Goal: Task Accomplishment & Management: Complete application form

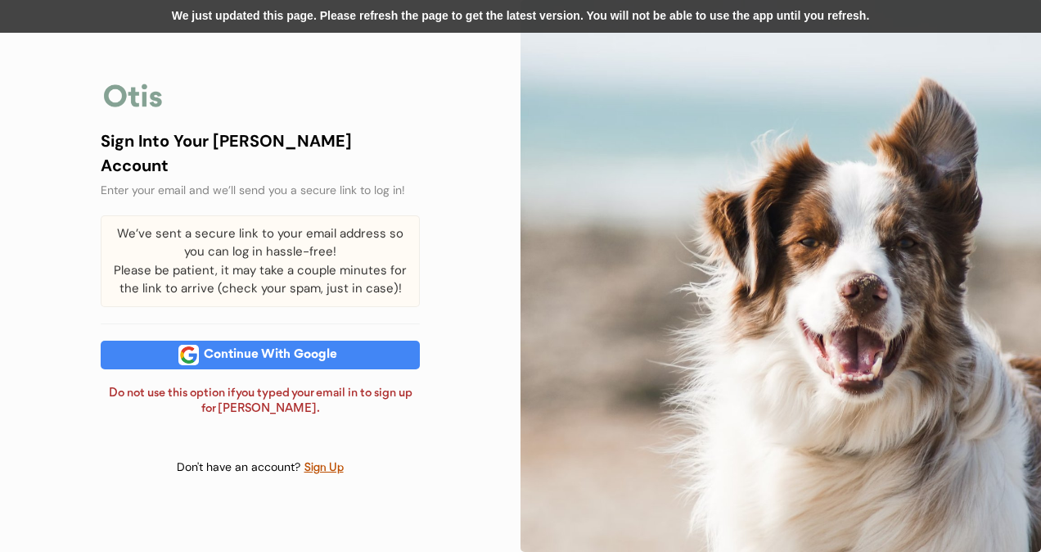
click at [347, 361] on div "Continue With Google" at bounding box center [260, 354] width 319 height 29
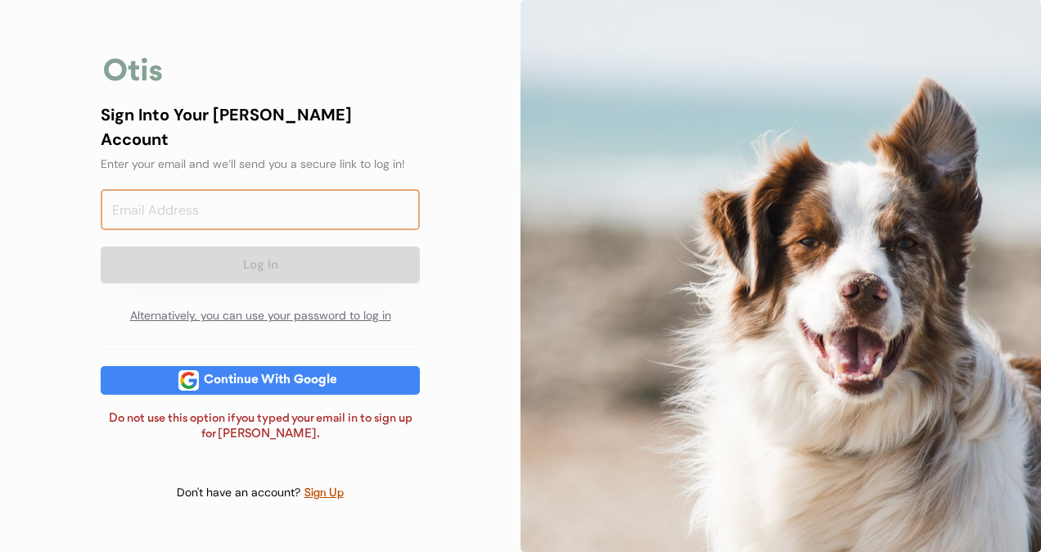
click at [209, 193] on input "email" at bounding box center [260, 209] width 319 height 41
type input "scott@otisforpets.com"
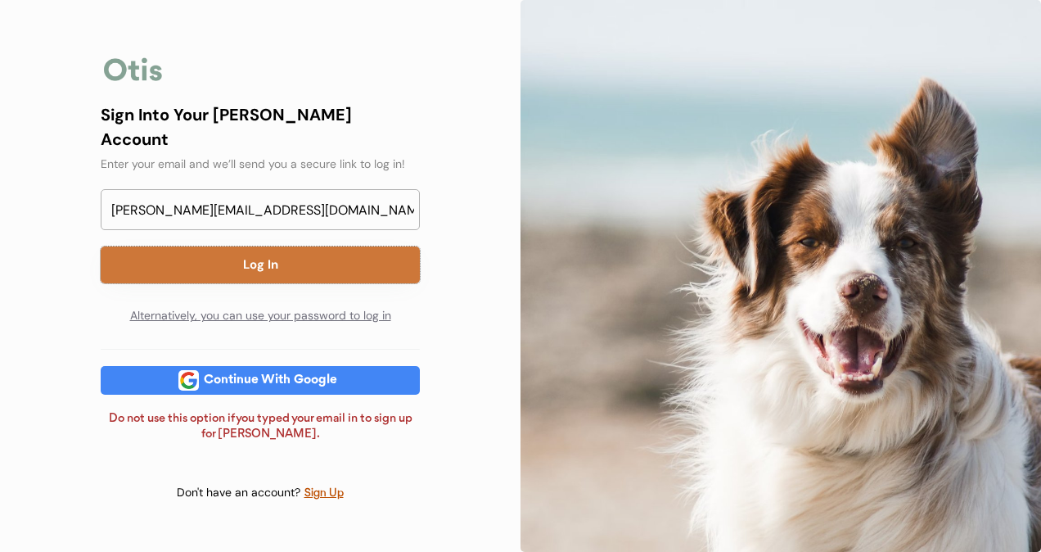
click at [251, 246] on button "Log In" at bounding box center [260, 264] width 319 height 37
click at [252, 249] on button "Log In" at bounding box center [260, 264] width 319 height 37
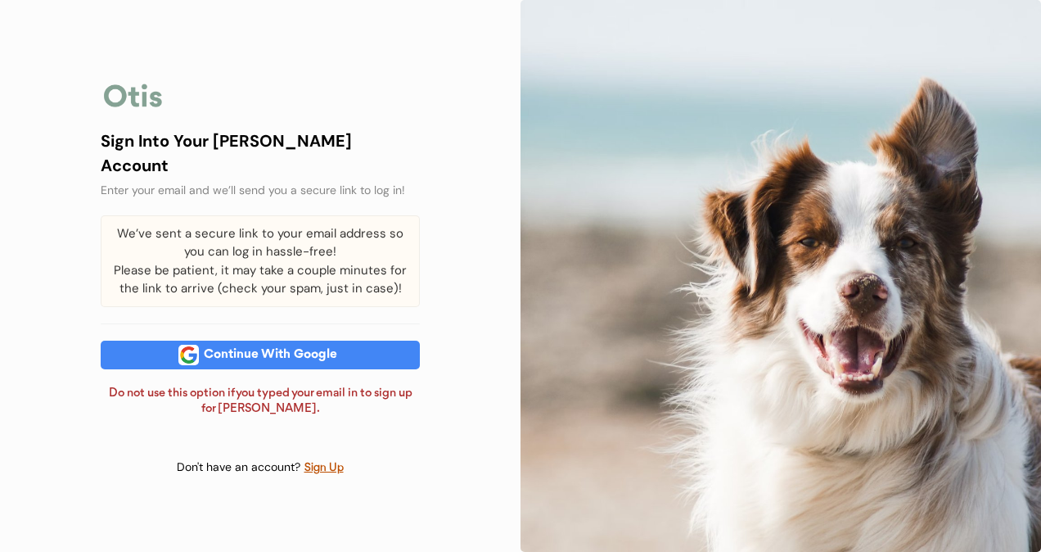
click at [272, 360] on div "Continue With Google" at bounding box center [270, 354] width 143 height 29
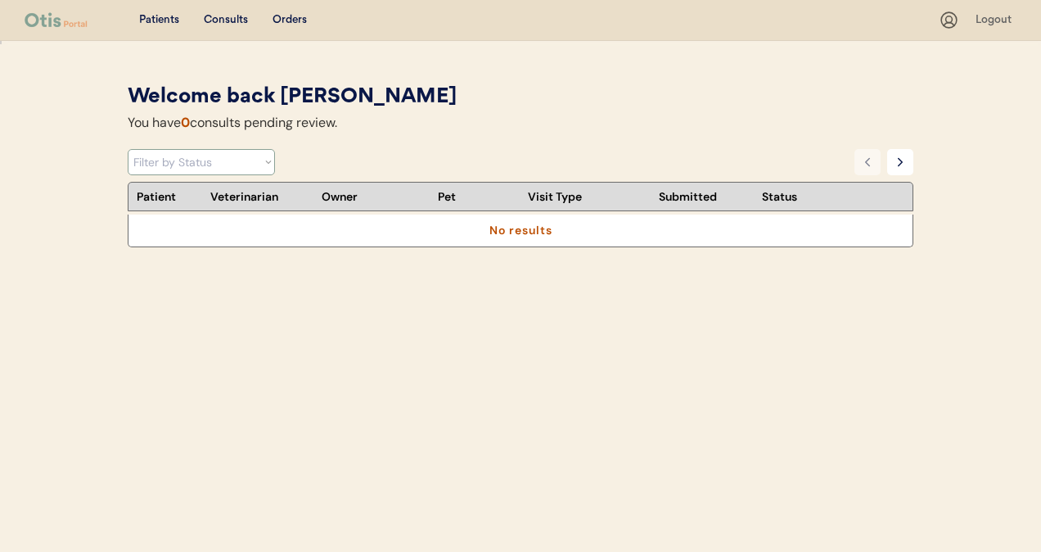
click at [209, 169] on select "Filter by Status Pending Photos Under Review Pending Video Call Video Call Sche…" at bounding box center [201, 162] width 147 height 26
select select ""video_call_scheduled""
click at [128, 149] on select "Filter by Status Pending Photos Under Review Pending Video Call Video Call Sche…" at bounding box center [201, 162] width 147 height 26
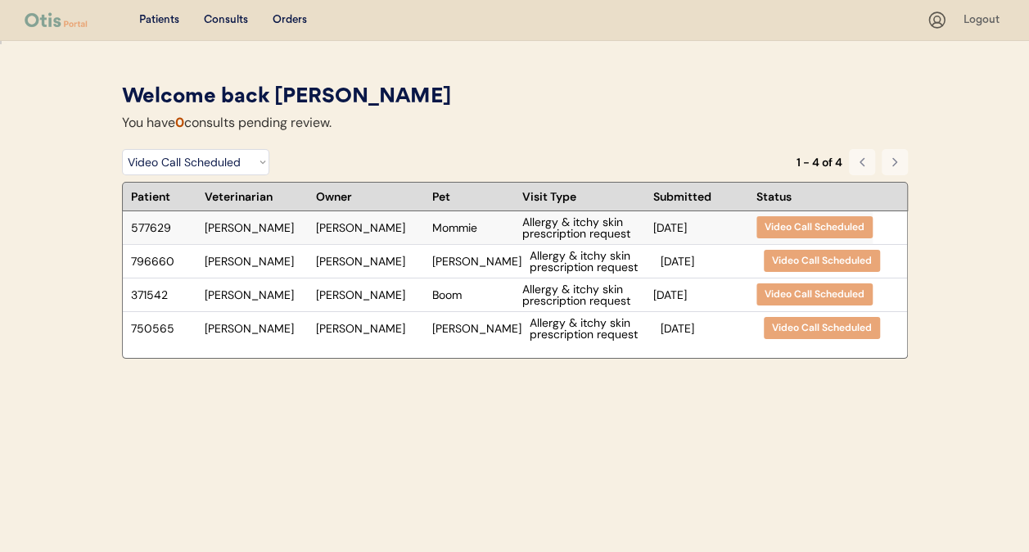
click at [360, 222] on div "Shannon Richards" at bounding box center [370, 227] width 108 height 11
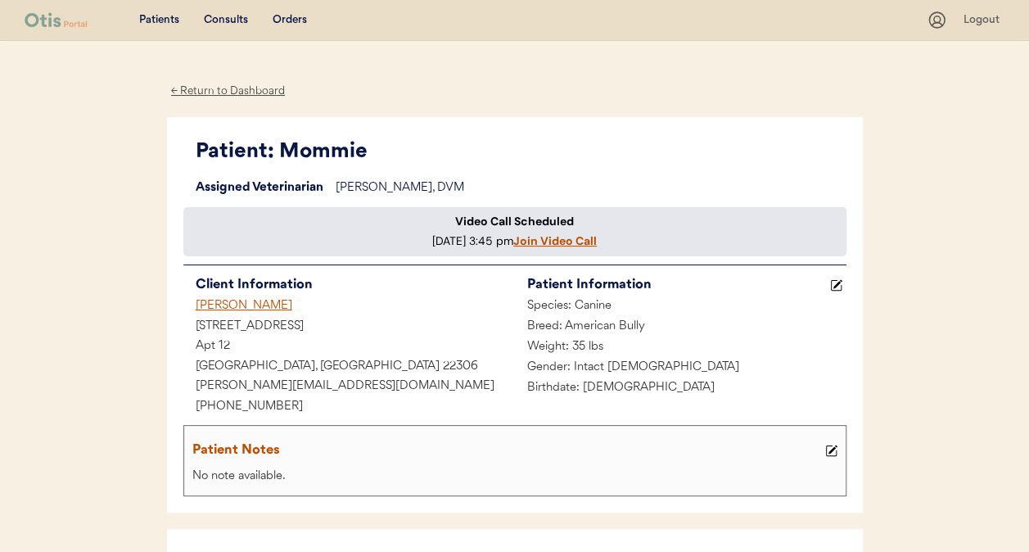
click at [214, 24] on div "Consults" at bounding box center [226, 20] width 44 height 16
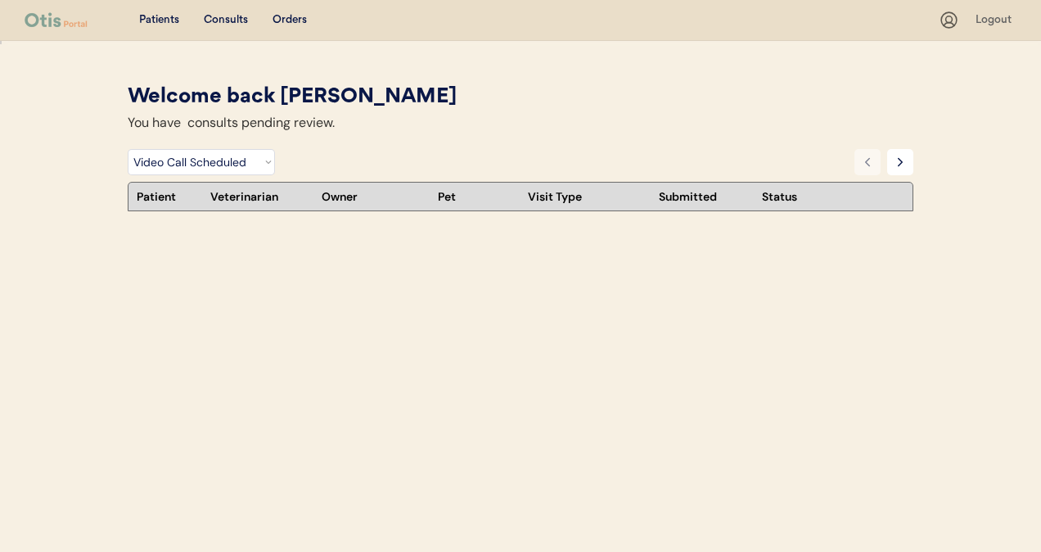
select select ""video_call_scheduled""
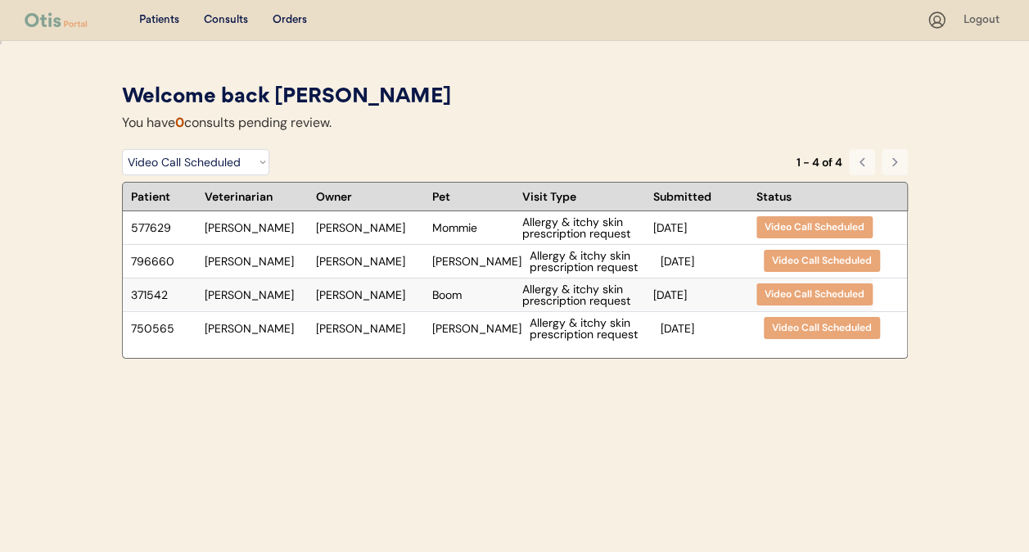
click at [467, 292] on div "Boom" at bounding box center [473, 294] width 82 height 11
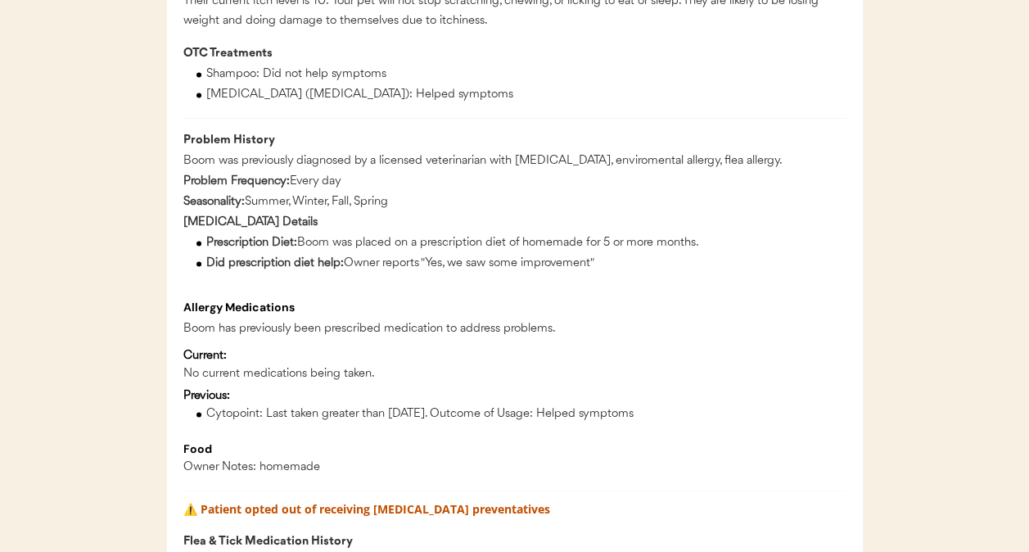
scroll to position [1122, 0]
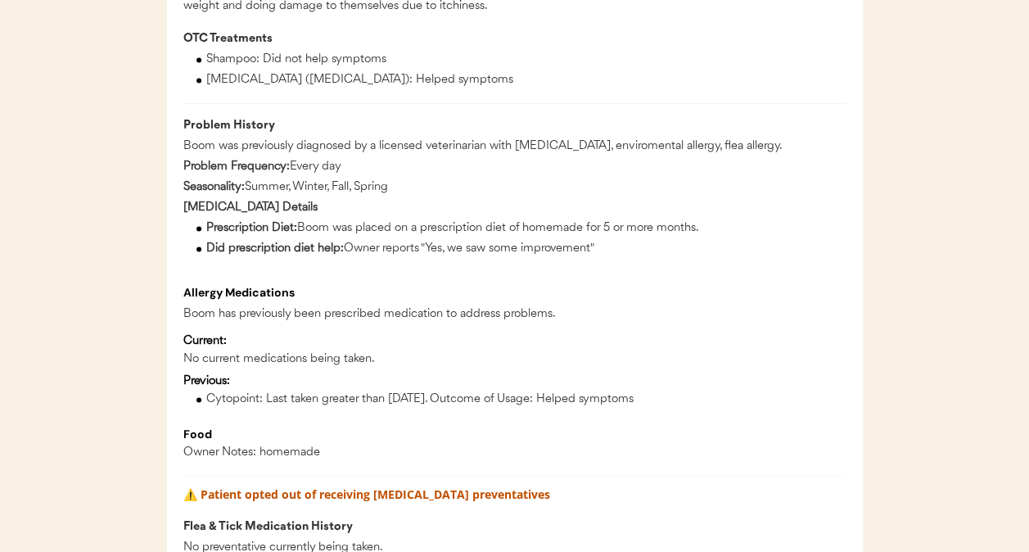
click at [47, 293] on div "Patients Consults Orders Logout ← Return to Dashboard Patient: Boom Loading... …" at bounding box center [514, 512] width 1029 height 3268
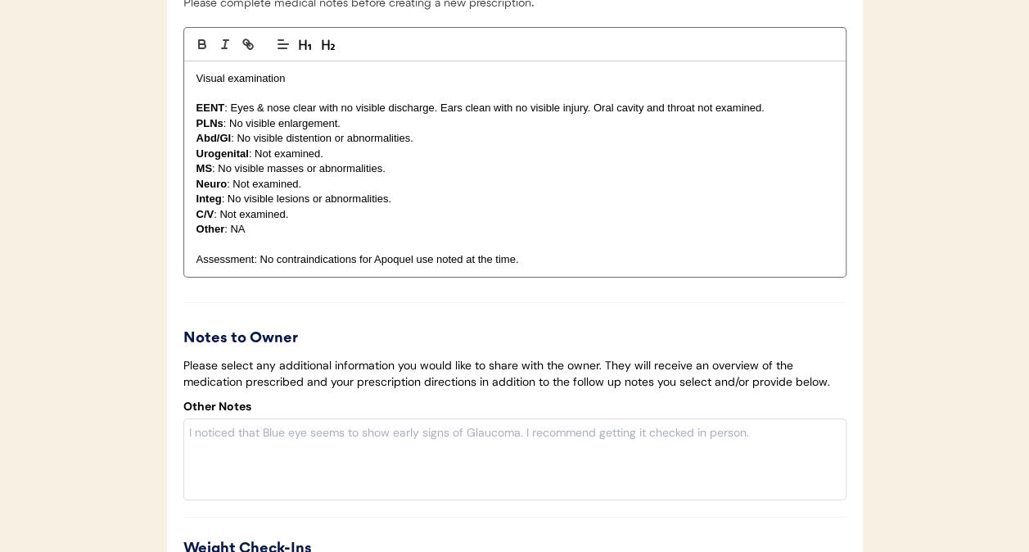
scroll to position [2446, 0]
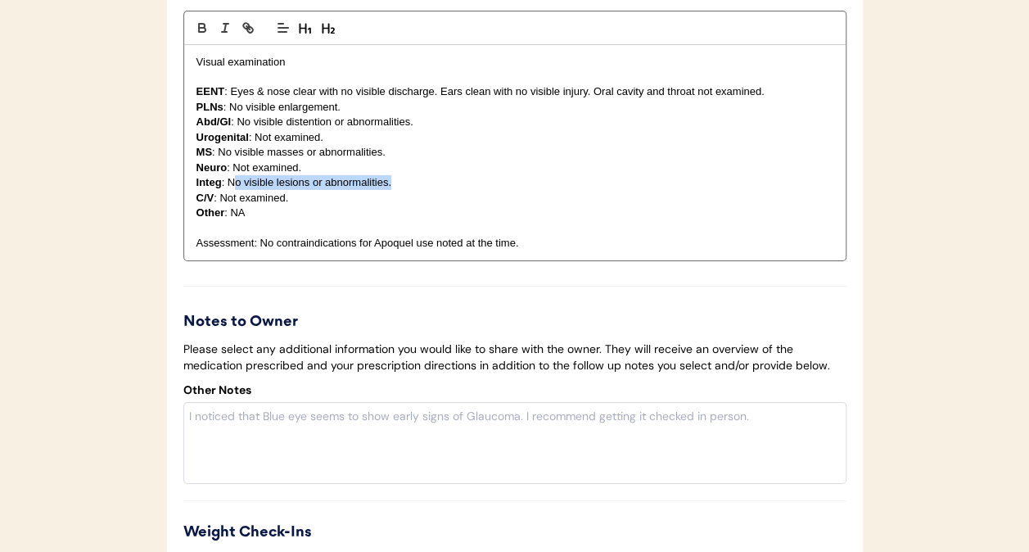
drag, startPoint x: 404, startPoint y: 199, endPoint x: 233, endPoint y: 205, distance: 171.1
click at [233, 190] on p "Integ : No visible lesions or abnormalities." at bounding box center [514, 182] width 637 height 15
click at [233, 190] on p "Integ :" at bounding box center [514, 182] width 637 height 15
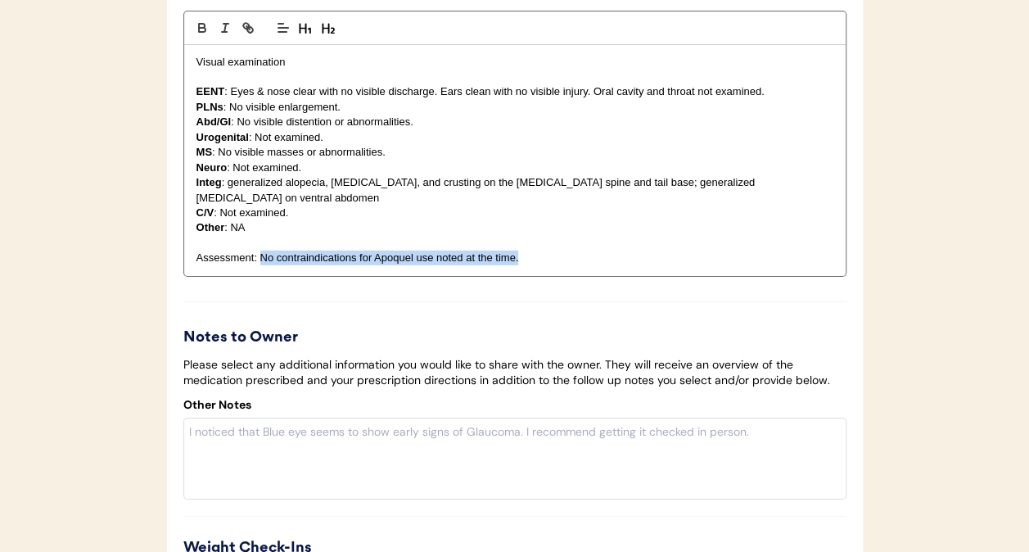
drag, startPoint x: 533, startPoint y: 253, endPoint x: 260, endPoint y: 254, distance: 272.5
click at [260, 254] on p "Assessment: No contraindications for Apoquel use noted at the time." at bounding box center [514, 257] width 637 height 15
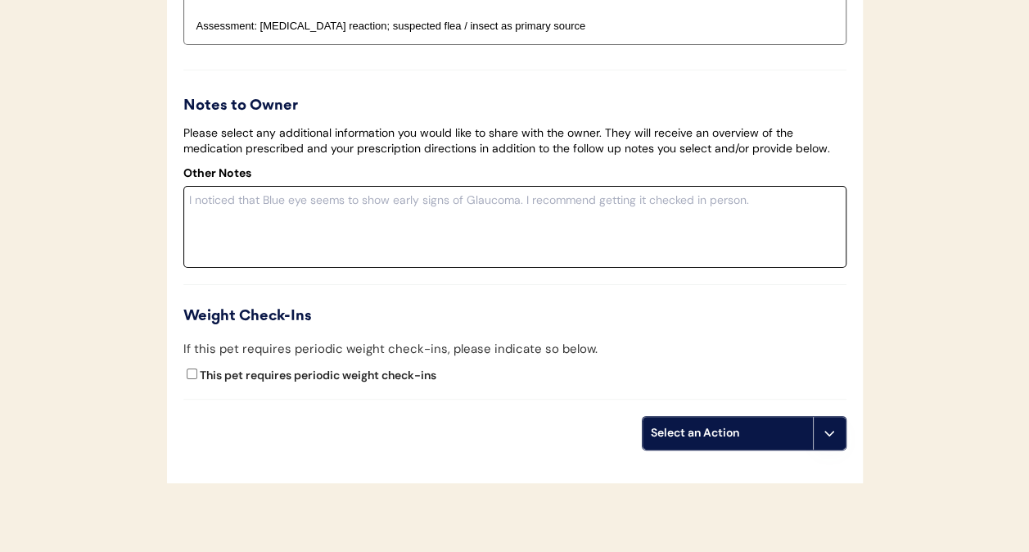
scroll to position [2678, 0]
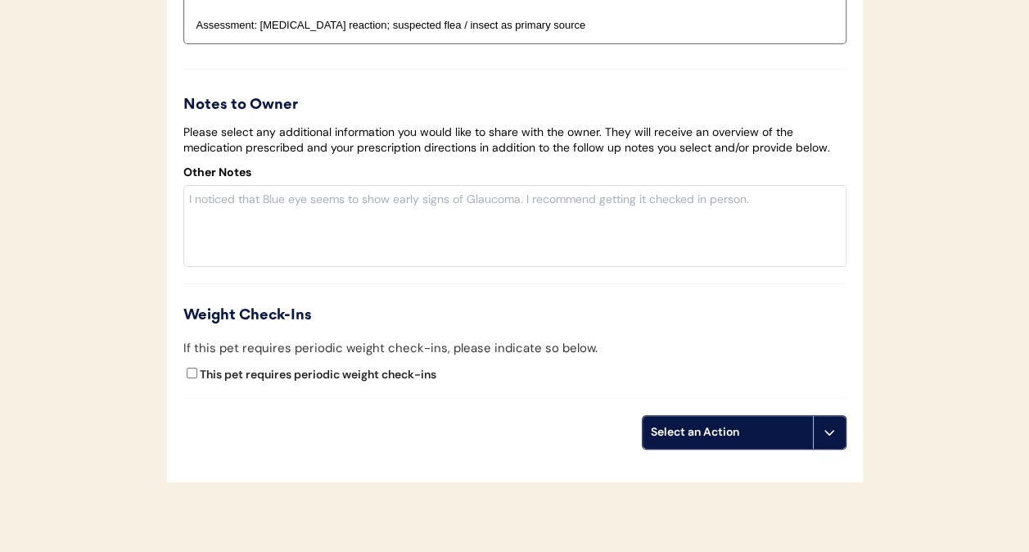
click at [807, 433] on div "Select an Action" at bounding box center [727, 432] width 170 height 33
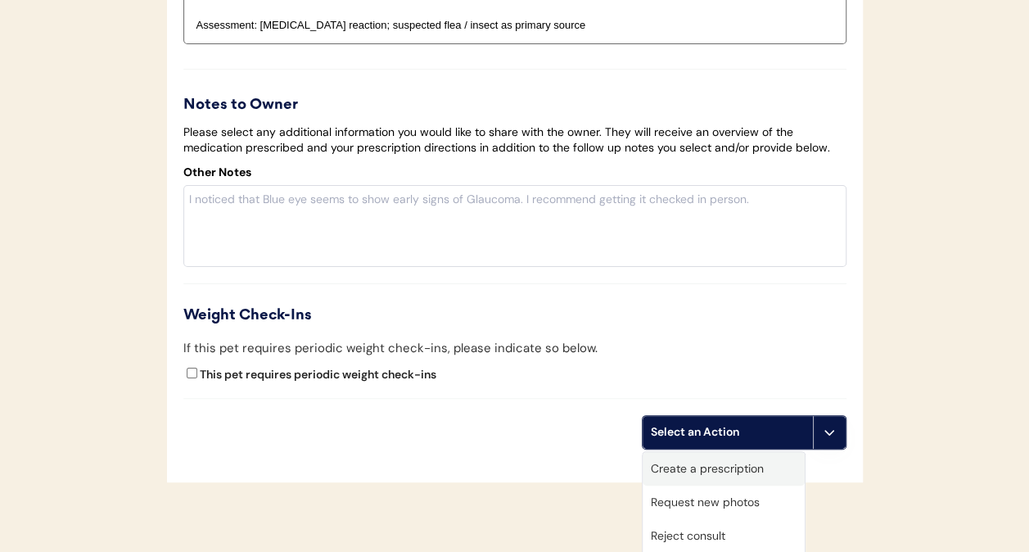
click at [748, 463] on div "Create a prescription" at bounding box center [723, 469] width 162 height 34
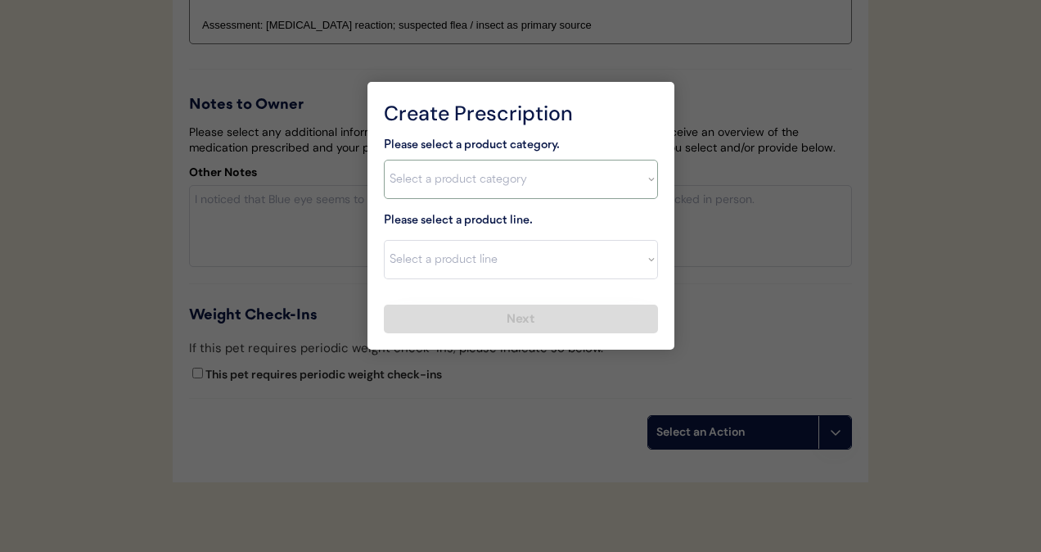
click at [568, 182] on select "Select a product category [MEDICAL_DATA] Antibiotics Anxiety Combo [MEDICAL_DAT…" at bounding box center [521, 179] width 274 height 39
select select ""[MEDICAL_DATA]""
click at [384, 160] on select "Select a product category [MEDICAL_DATA] Antibiotics Anxiety Combo [MEDICAL_DAT…" at bounding box center [521, 179] width 274 height 39
click at [407, 268] on select "Select a product line Apoquel Chewable Tablet Apoquel Tablet [MEDICAL_DATA] Der…" at bounding box center [521, 259] width 274 height 39
select select ""Apoquel Tablet""
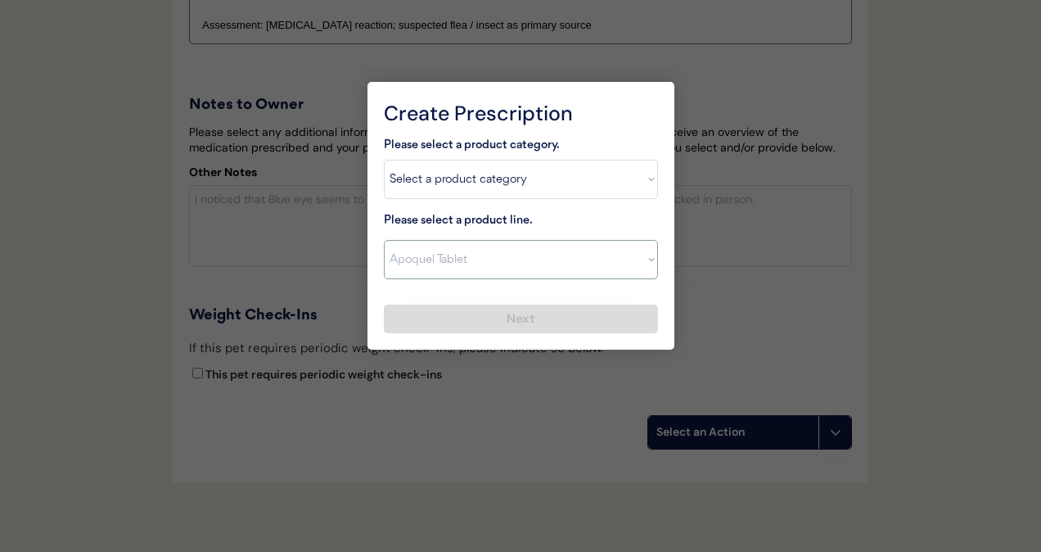
click at [384, 240] on select "Select a product line Apoquel Chewable Tablet Apoquel Tablet [MEDICAL_DATA] Der…" at bounding box center [521, 259] width 274 height 39
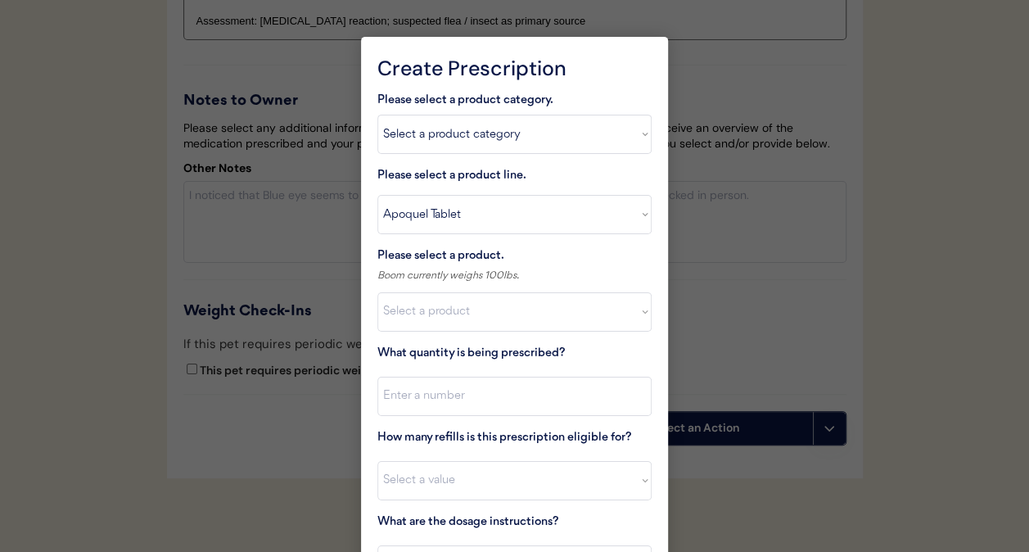
scroll to position [2683, 0]
click at [499, 308] on select "Select a product Apoquel Tablet (16 mg) Apoquel Tablet (3.6 mg) Apoquel Tablet …" at bounding box center [514, 310] width 274 height 39
select select ""1348695171700984260__LOOKUP__1720647054590x322599372364987400""
click at [377, 291] on select "Select a product Apoquel Tablet (16 mg) Apoquel Tablet (3.6 mg) Apoquel Tablet …" at bounding box center [514, 310] width 274 height 39
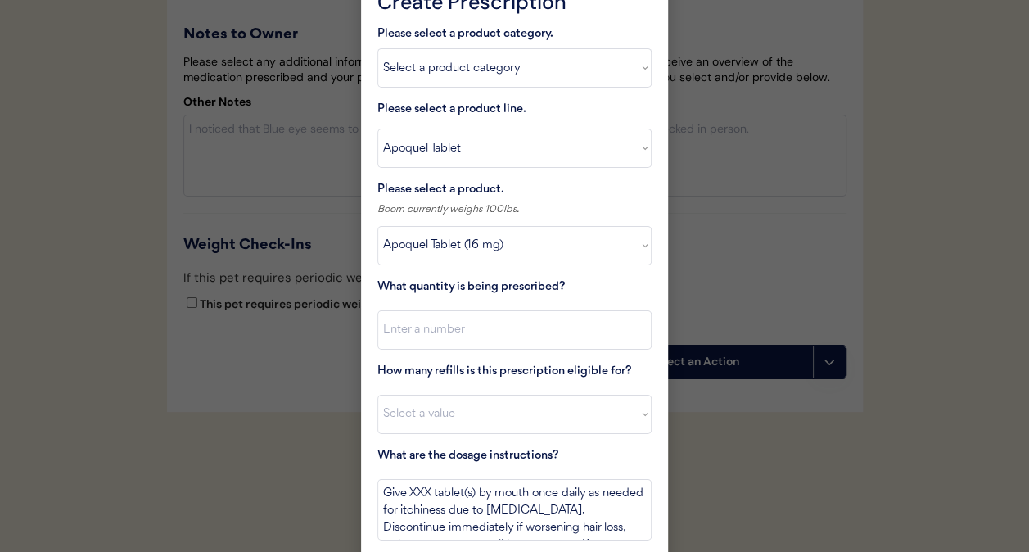
scroll to position [2807, 0]
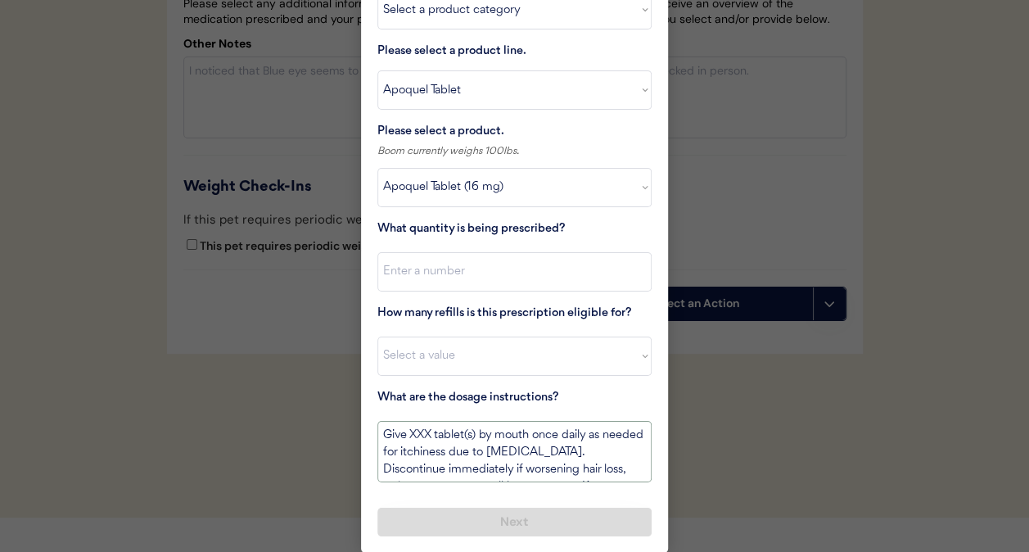
click at [420, 433] on textarea "Give XXX tablet(s) by mouth once daily as needed for itchiness due to [MEDICAL_…" at bounding box center [514, 451] width 274 height 61
click at [466, 433] on textarea "Give 1.5tablet(s) by mouth once daily as needed for itchiness due to [MEDICAL_D…" at bounding box center [514, 451] width 274 height 61
click at [423, 433] on textarea "Give 1.5tablet(s) by mouth once daily as needed for itchiness due to [MEDICAL_D…" at bounding box center [514, 451] width 274 height 61
click at [567, 429] on textarea "Give 1.5 (one and one-half) tablet(s) by mouth once daily as needed for itchine…" at bounding box center [514, 451] width 274 height 61
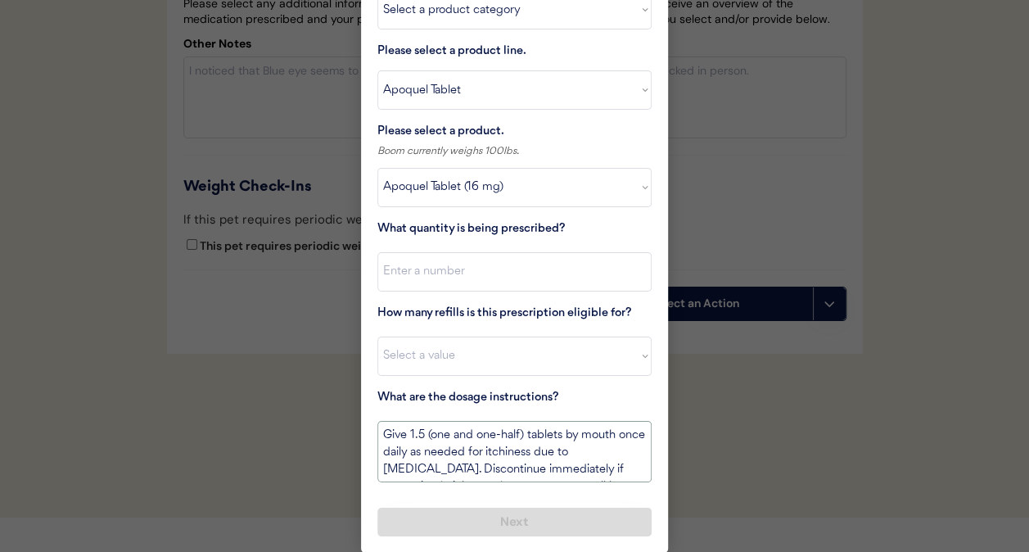
click at [396, 453] on textarea "Give 1.5 (one and one-half) tablets by mouth once daily as needed for itchiness…" at bounding box center [514, 451] width 274 height 61
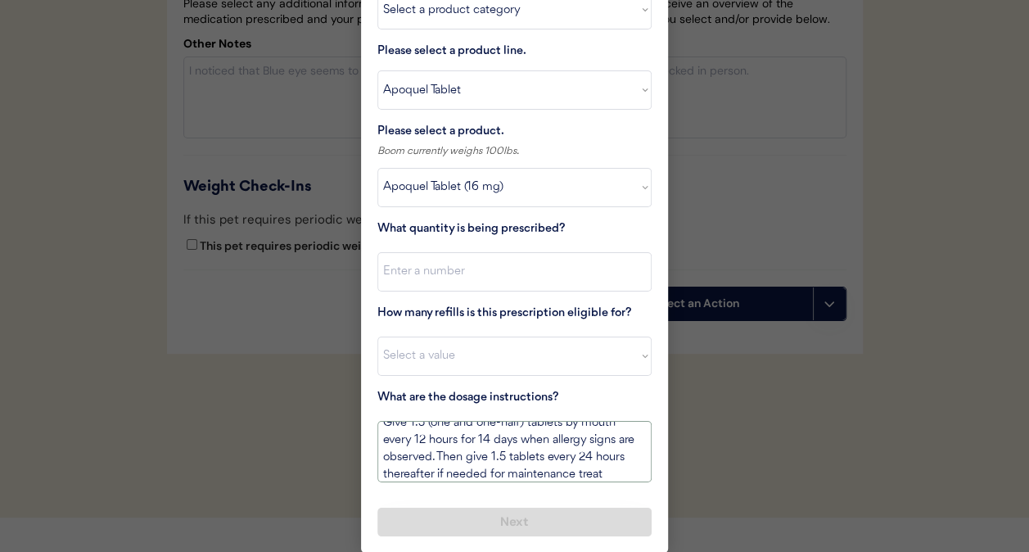
scroll to position [29, 0]
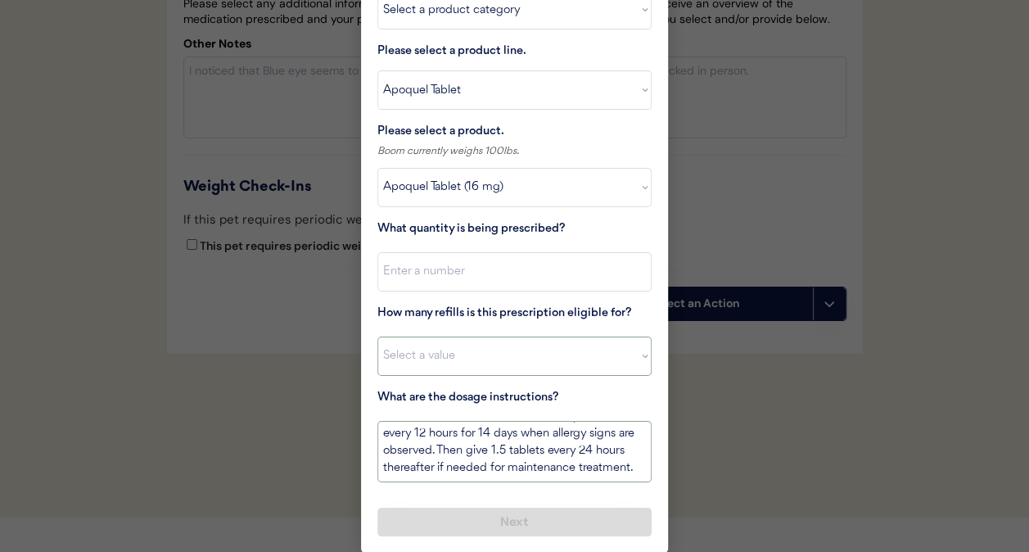
type textarea "Give 1.5 (one and one-half) tablets by mouth every 12 hours for 14 days when al…"
click at [471, 343] on select "Select a value 0 1 2 3 4 5 6 7 8 9 10 11" at bounding box center [514, 355] width 274 height 39
click at [435, 403] on div "What are the dosage instructions?" at bounding box center [514, 398] width 274 height 20
click at [435, 262] on input "input" at bounding box center [514, 271] width 274 height 39
click at [449, 270] on input "input" at bounding box center [514, 271] width 274 height 39
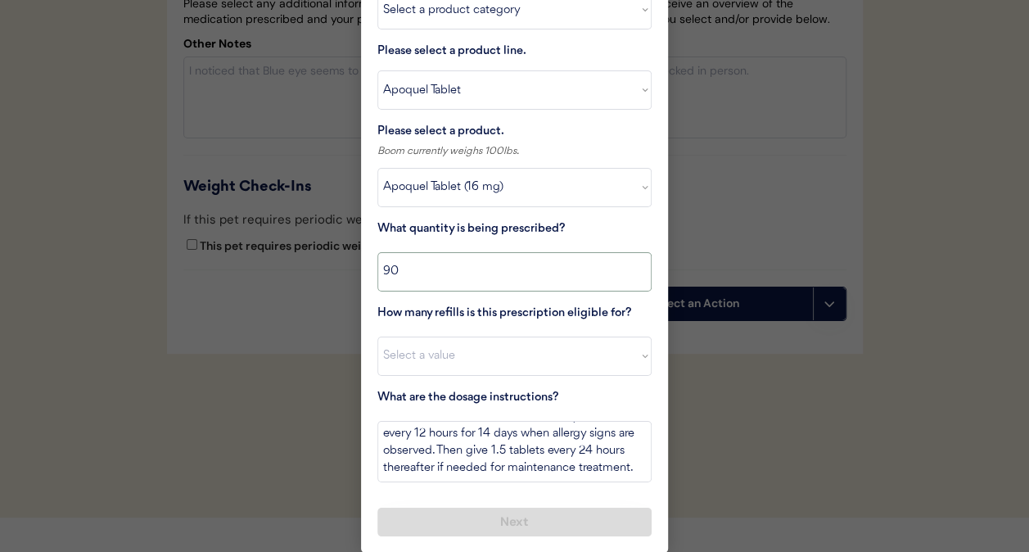
type input "90"
click at [528, 340] on select "Select a value 0 1 2 3 4 5 6 7 8 9 10 11" at bounding box center [514, 355] width 274 height 39
click at [377, 336] on select "Select a value 0 1 2 3 4 5 6 7 8 9 10 11" at bounding box center [514, 355] width 274 height 39
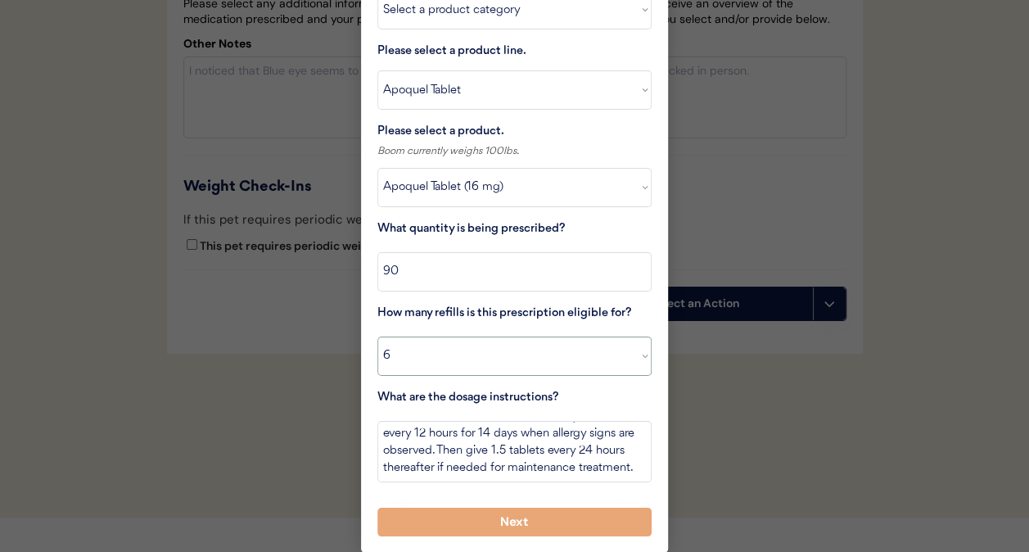
click at [469, 357] on select "Select a value 0 1 2 3 4 5 6 7 8 9 10 11" at bounding box center [514, 355] width 274 height 39
select select "5"
click at [377, 336] on select "Select a value 0 1 2 3 4 5 6 7 8 9 10 11" at bounding box center [514, 355] width 274 height 39
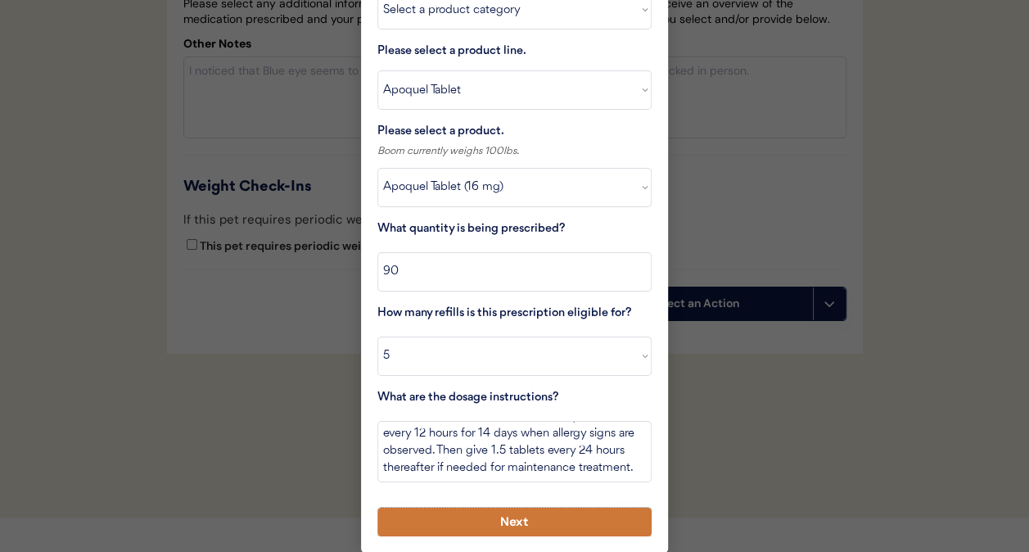
click at [541, 523] on button "Next" at bounding box center [514, 521] width 274 height 29
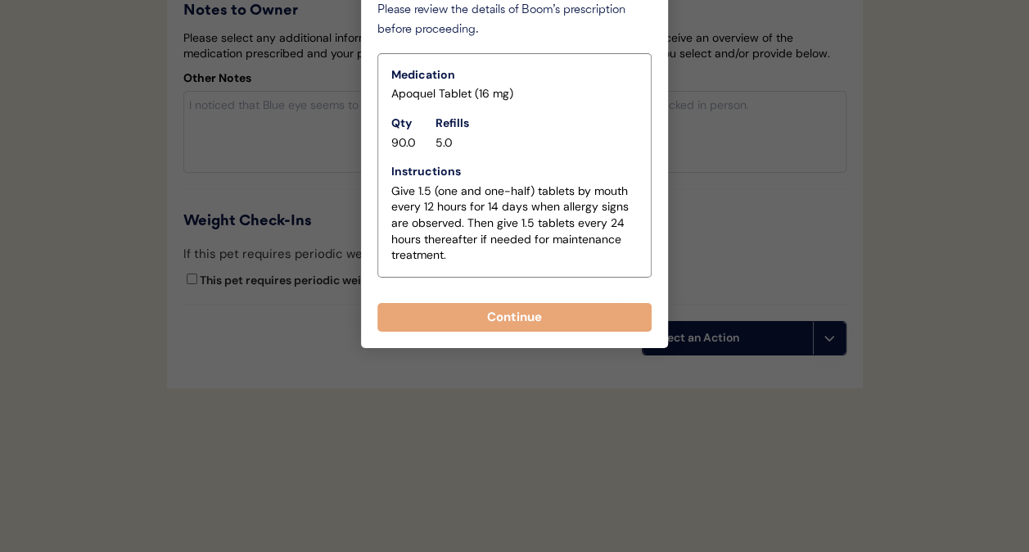
scroll to position [2774, 0]
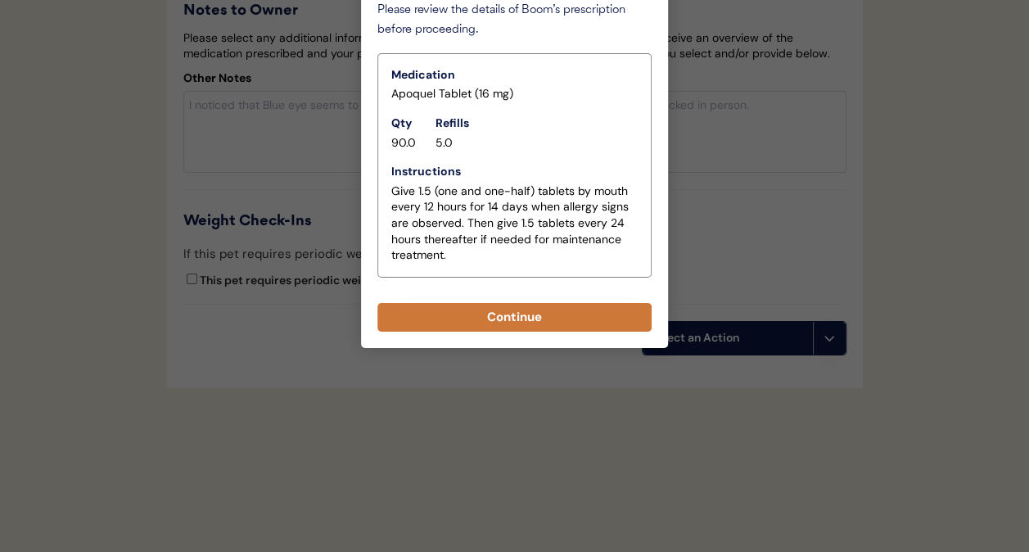
click at [481, 321] on button "Continue" at bounding box center [514, 317] width 274 height 29
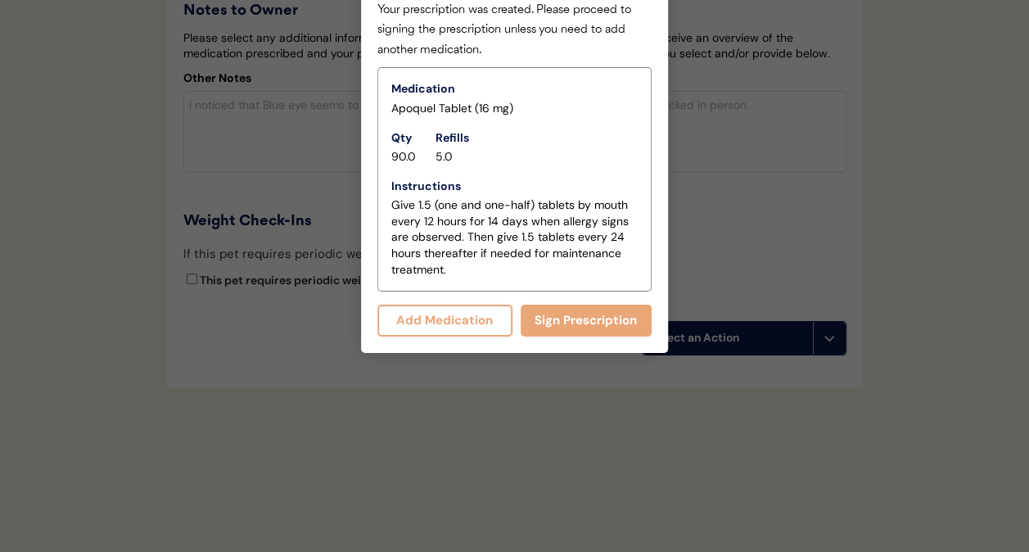
scroll to position [2808, 0]
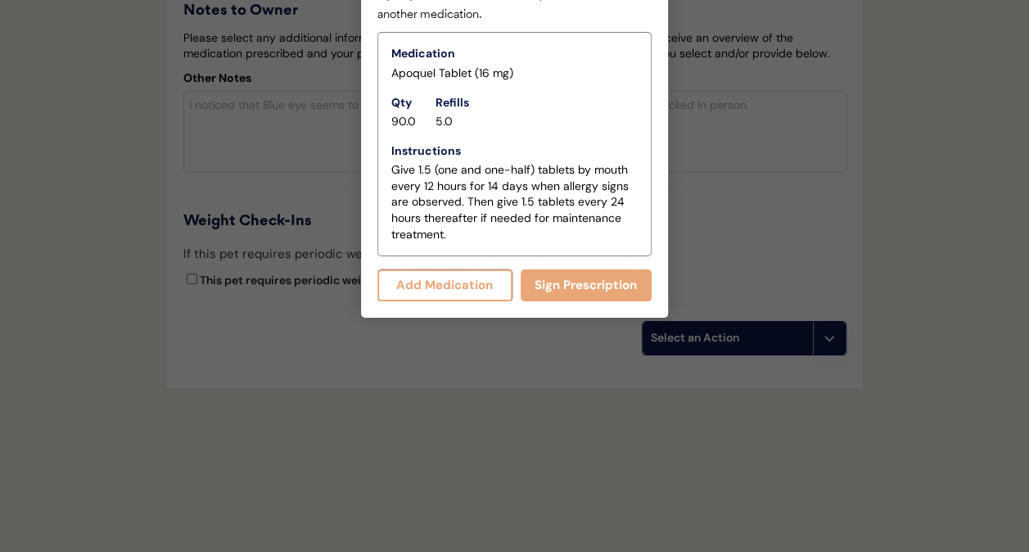
click at [483, 291] on button "Add Medication" at bounding box center [444, 285] width 135 height 32
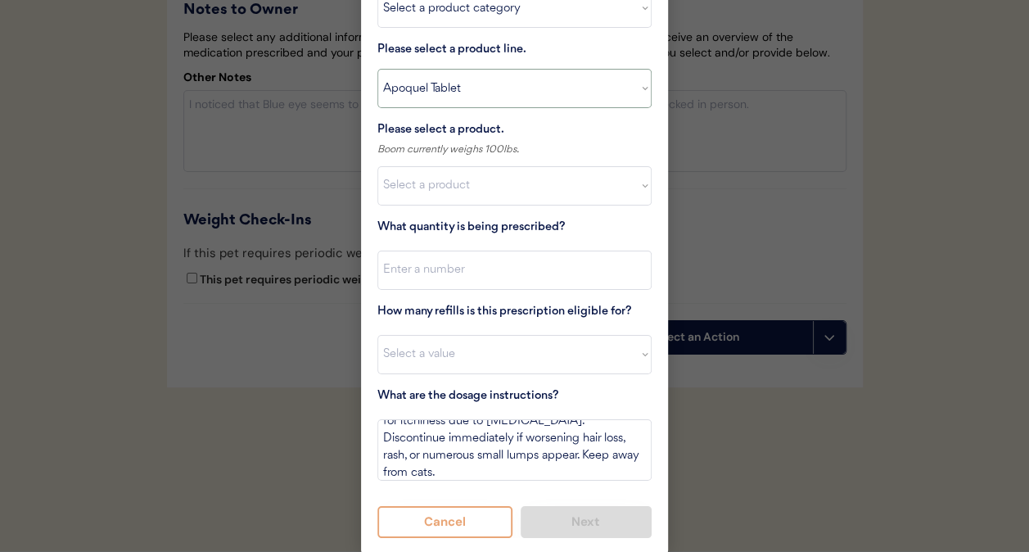
click at [453, 95] on select "Select a product line Apoquel Chewable Tablet Apoquel Tablet [MEDICAL_DATA] Der…" at bounding box center [514, 88] width 274 height 39
click at [460, 24] on select "Select a product category [MEDICAL_DATA] Antibiotics Anxiety Combo [MEDICAL_DAT…" at bounding box center [514, 8] width 274 height 39
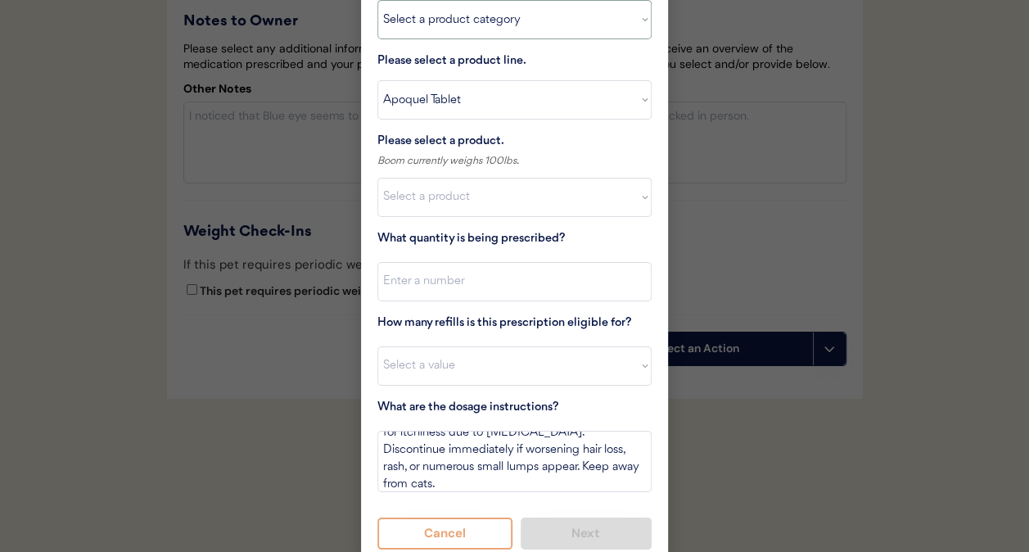
select select ""flea___tick""
click at [377, 0] on select "Select a product category [MEDICAL_DATA] Antibiotics Anxiety Combo [MEDICAL_DAT…" at bounding box center [514, 19] width 274 height 39
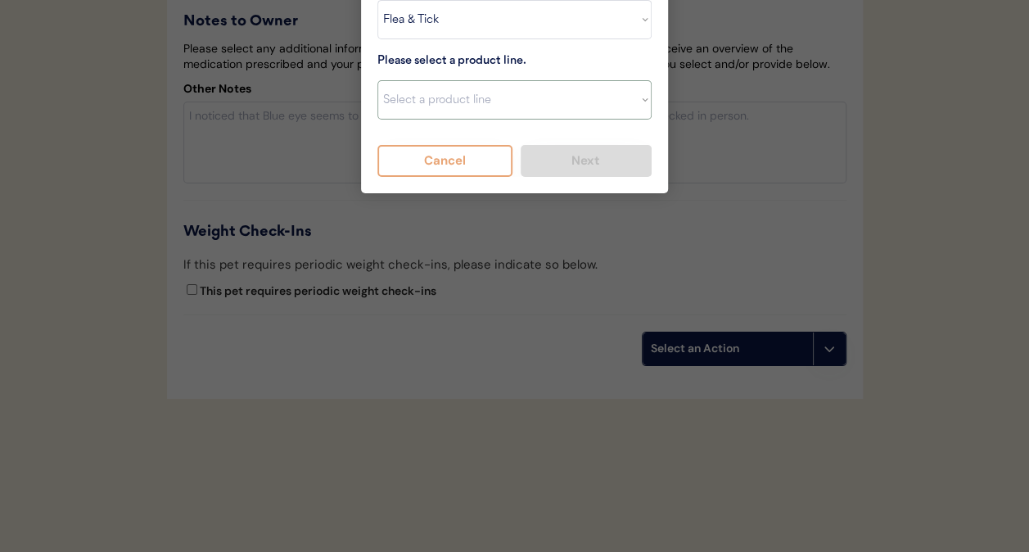
click at [460, 97] on select "Select a product line Advantix II Bravecto 1 Month Bravecto 1 Month (3 Month) B…" at bounding box center [514, 99] width 274 height 39
select select ""Bravecto 1 Month""
click at [377, 80] on select "Select a product line Advantix II Bravecto 1 Month Bravecto 1 Month (3 Month) B…" at bounding box center [514, 99] width 274 height 39
type textarea "Give one chew by mouth every 30 days year round to control external parasites. …"
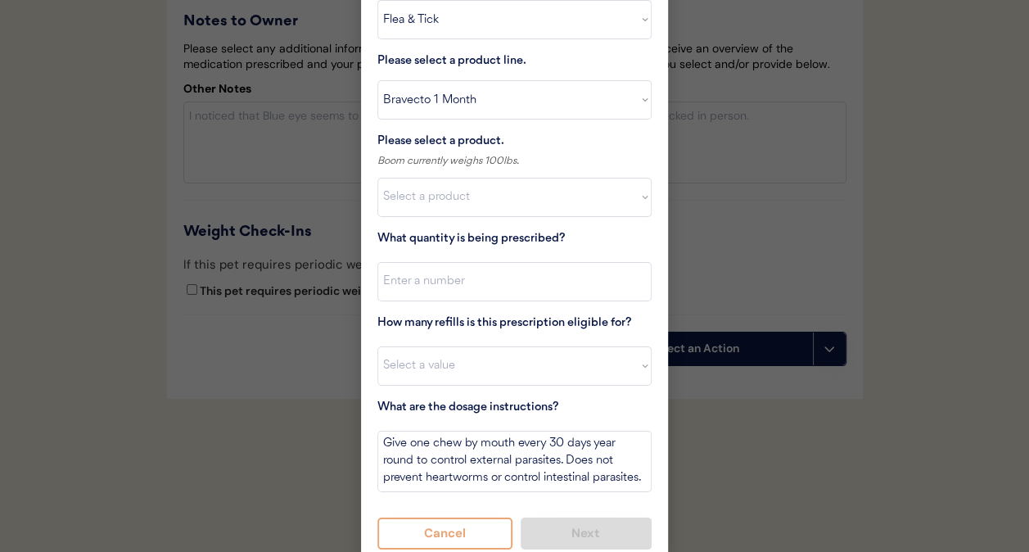
scroll to position [18, 0]
click at [467, 205] on select "Select a product Bravecto 1 Month, 4.4 - 9.9lbs Bravecto 1 Month, 9.9 - 22lbs B…" at bounding box center [514, 197] width 274 height 39
select select ""1348695171700984260__LOOKUP__1711988753680x672727502906700400""
click at [377, 178] on select "Select a product Bravecto 1 Month, 4.4 - 9.9lbs Bravecto 1 Month, 9.9 - 22lbs B…" at bounding box center [514, 197] width 274 height 39
click at [480, 288] on input "input" at bounding box center [514, 281] width 274 height 39
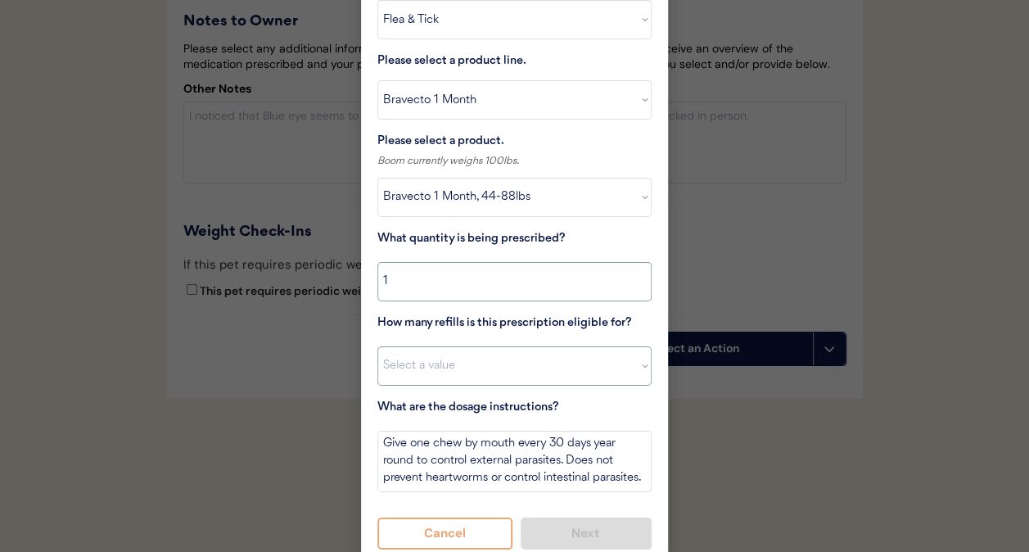
type input "1"
click at [486, 371] on select "Select a value 0 1 2 3 4 5 6 7 8 9 10 11" at bounding box center [514, 365] width 274 height 39
select select "11"
click at [377, 346] on select "Select a value 0 1 2 3 4 5 6 7 8 9 10 11" at bounding box center [514, 365] width 274 height 39
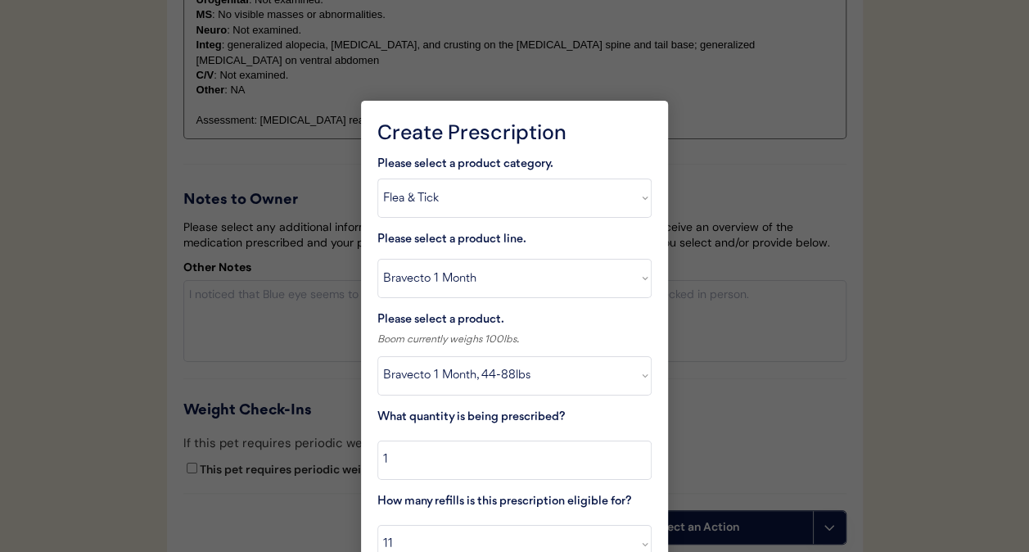
scroll to position [2620, 0]
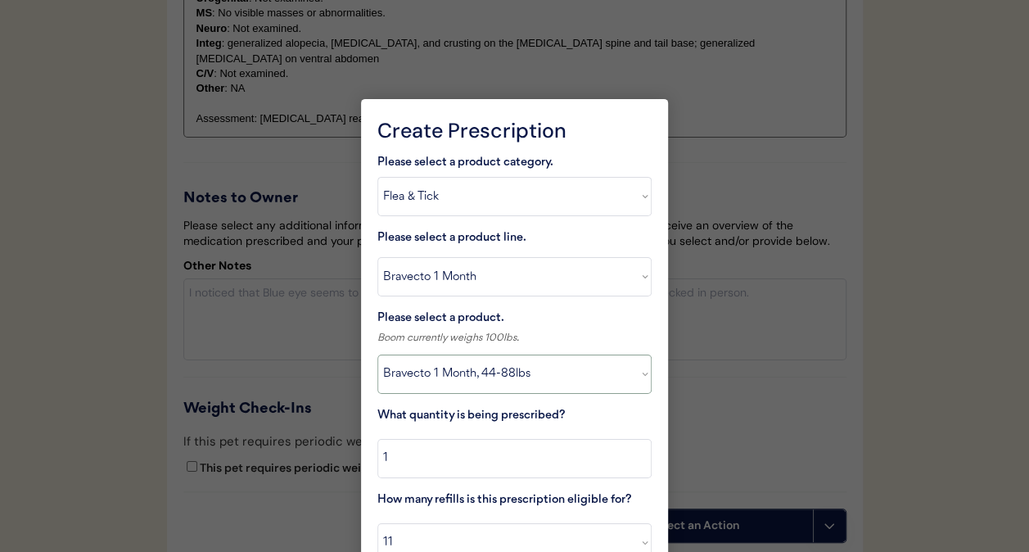
click at [476, 388] on select "Select a product Bravecto 1 Month, 4.4 - 9.9lbs Bravecto 1 Month, 9.9 - 22lbs B…" at bounding box center [514, 373] width 274 height 39
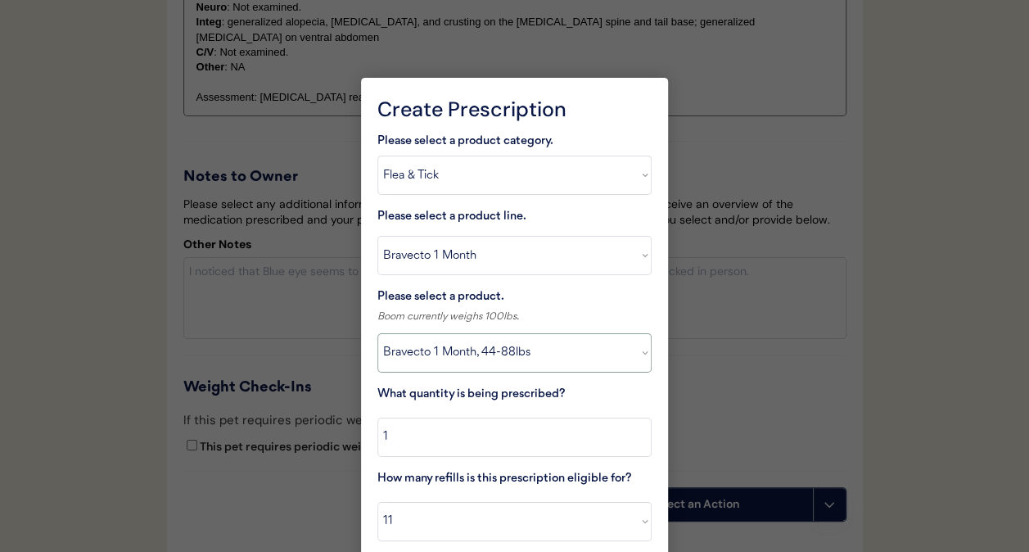
scroll to position [2643, 0]
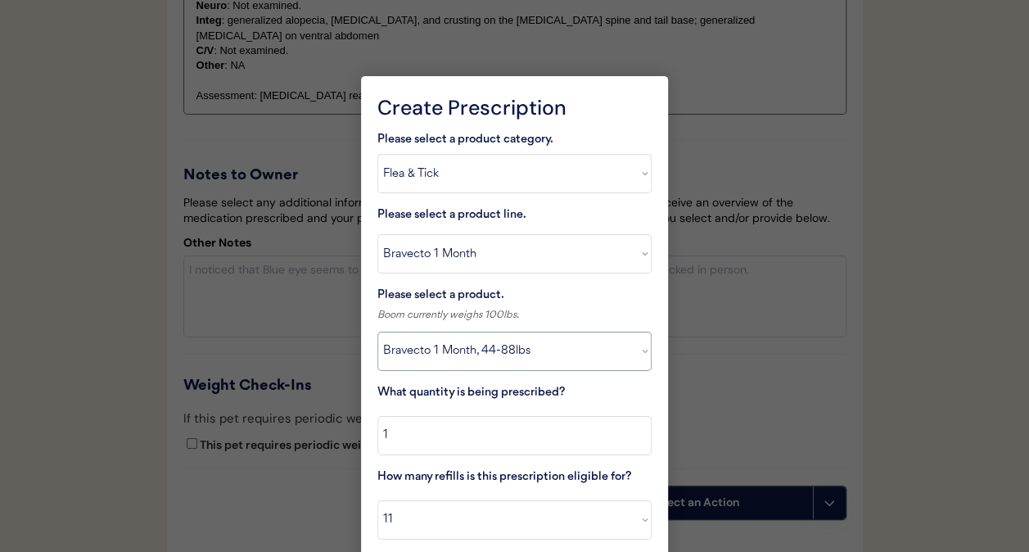
drag, startPoint x: 476, startPoint y: 388, endPoint x: 464, endPoint y: 351, distance: 38.8
click at [464, 351] on select "Select a product Bravecto 1 Month, 4.4 - 9.9lbs Bravecto 1 Month, 9.9 - 22lbs B…" at bounding box center [514, 350] width 274 height 39
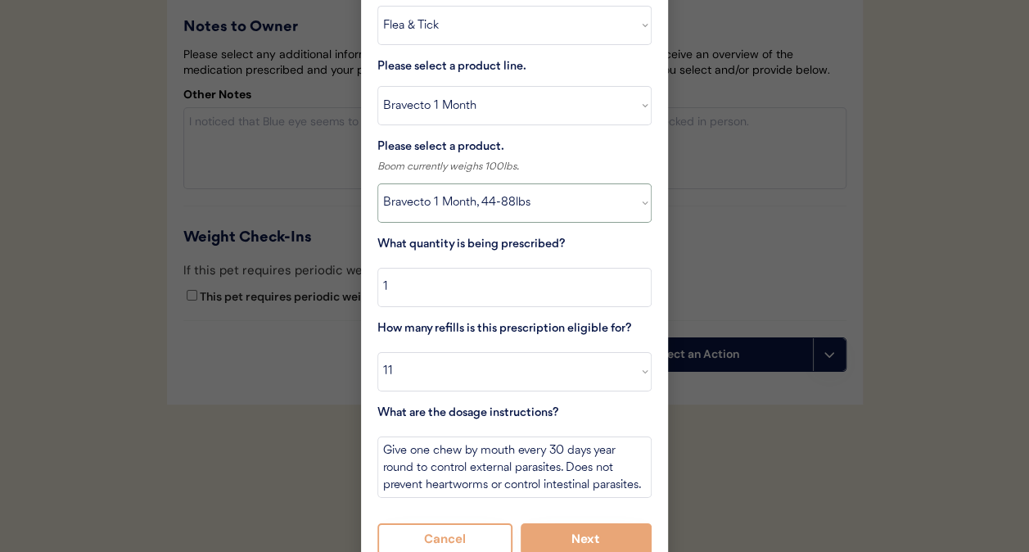
scroll to position [2794, 0]
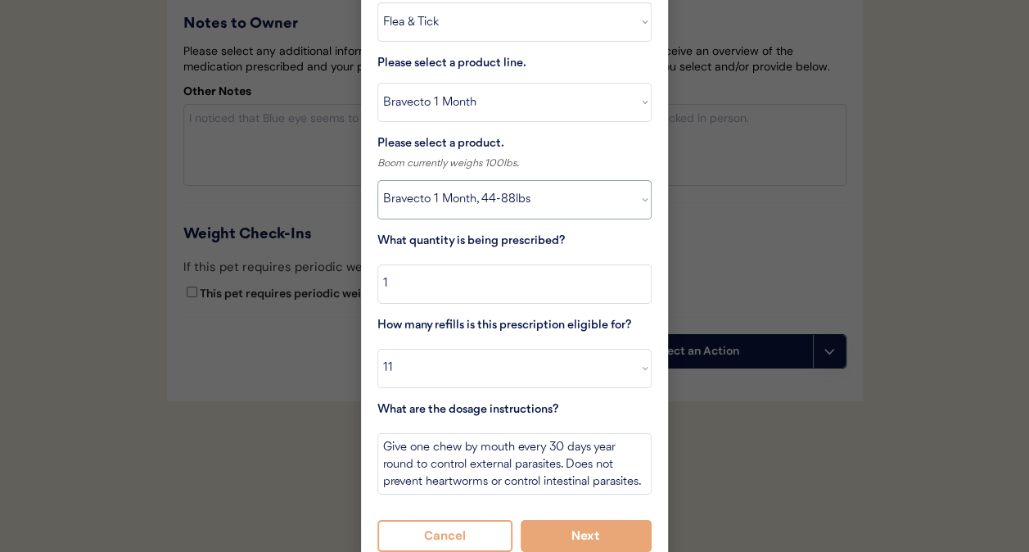
click at [423, 193] on select "Select a product Bravecto 1 Month, 4.4 - 9.9lbs Bravecto 1 Month, 9.9 - 22lbs B…" at bounding box center [514, 199] width 274 height 39
click at [540, 484] on textarea "Give one chew by mouth every 30 days year round to control external parasites. …" at bounding box center [514, 463] width 274 height 61
drag, startPoint x: 564, startPoint y: 488, endPoint x: 566, endPoint y: 445, distance: 42.6
click at [566, 445] on textarea "Give one chew by mouth every 30 days year round to control external parasites. …" at bounding box center [514, 463] width 274 height 61
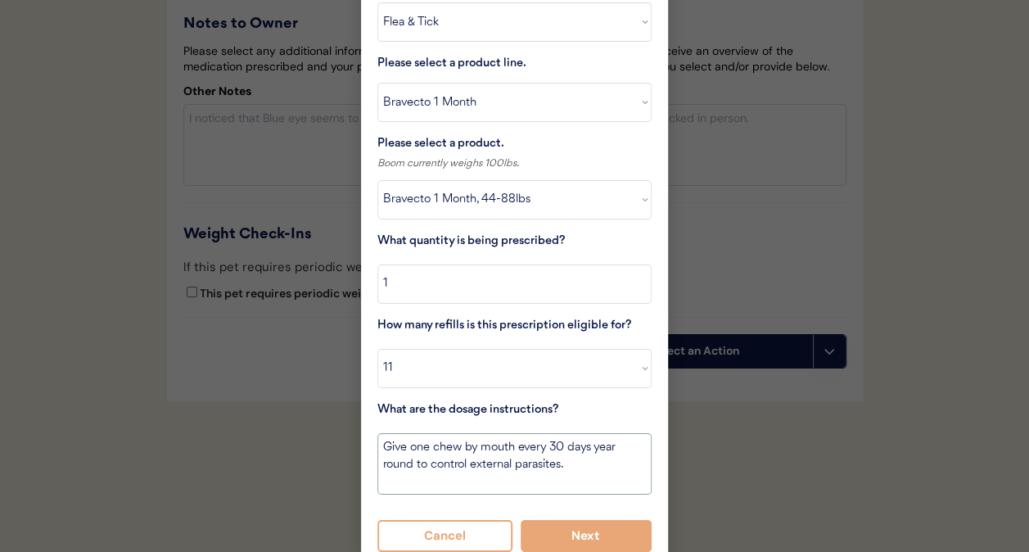
scroll to position [0, 0]
click at [538, 201] on select "Select a product Bravecto 1 Month, 4.4 - 9.9lbs Bravecto 1 Month, 9.9 - 22lbs B…" at bounding box center [514, 199] width 274 height 39
click at [561, 481] on textarea "Give one chew by mouth every 30 days year round to control external parasites. …" at bounding box center [514, 463] width 274 height 61
click at [422, 469] on textarea "Give one chew by mouth every 30 days year round to control external parasites. …" at bounding box center [514, 463] width 274 height 61
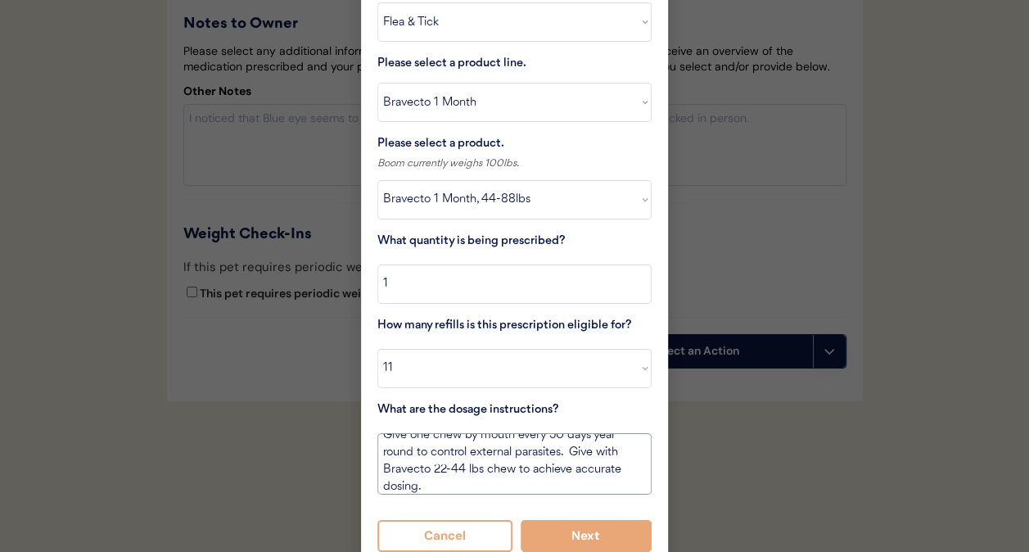
scroll to position [0, 0]
drag, startPoint x: 490, startPoint y: 484, endPoint x: 336, endPoint y: 376, distance: 187.5
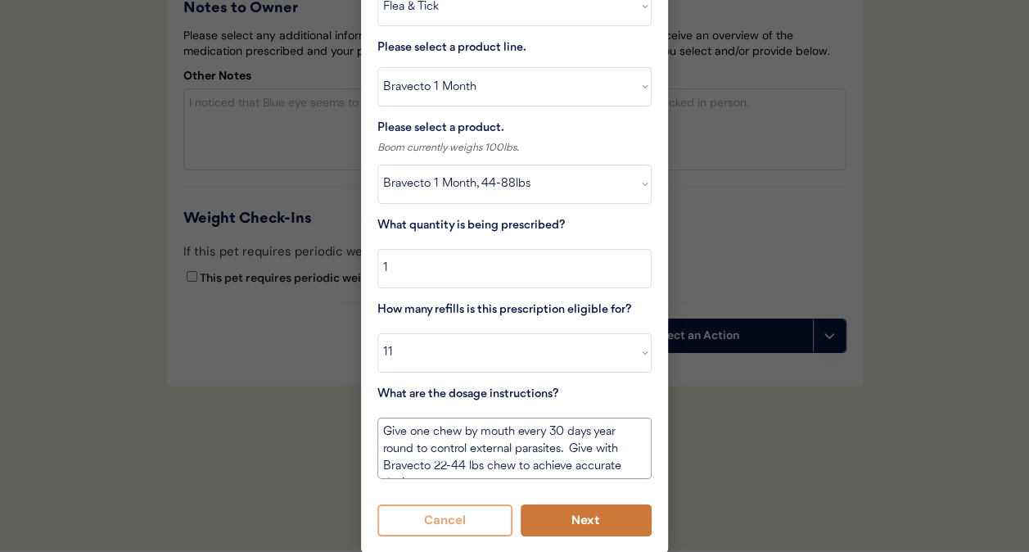
type textarea "Give one chew by mouth every 30 days year round to control external parasites. …"
click at [590, 528] on button "Next" at bounding box center [586, 520] width 132 height 32
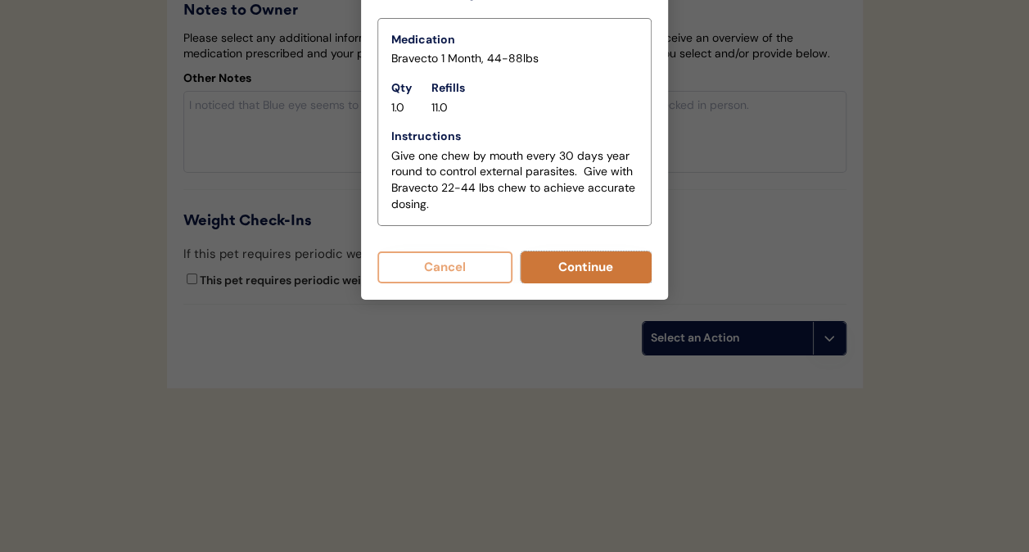
click at [556, 262] on button "Continue" at bounding box center [586, 267] width 132 height 32
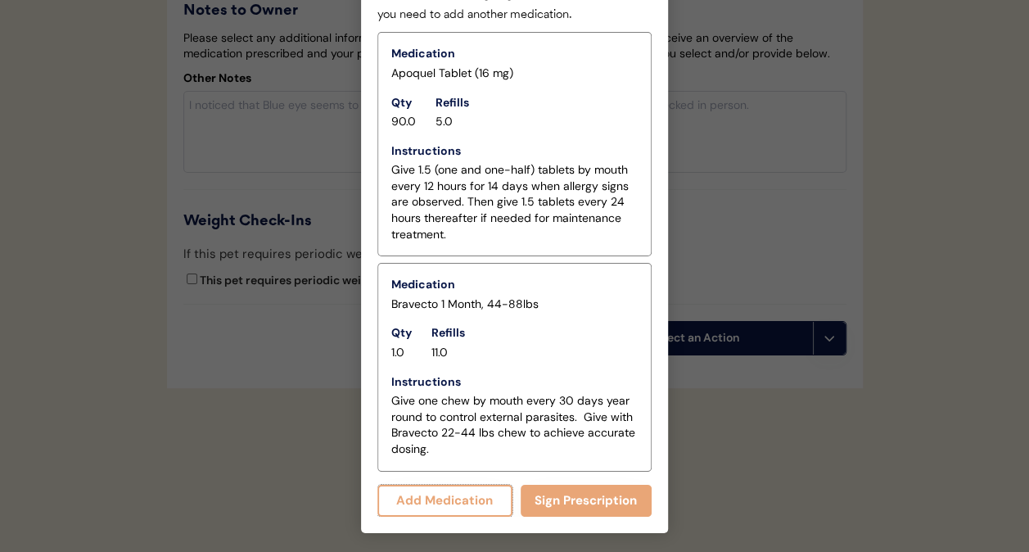
click at [452, 494] on button "Add Medication" at bounding box center [444, 500] width 135 height 32
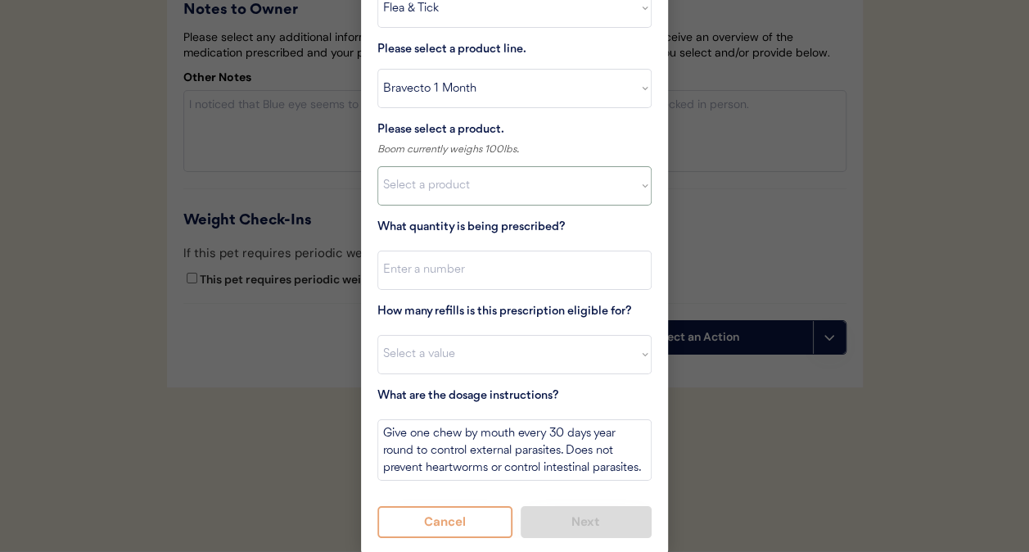
click at [465, 193] on select "Select a product Bravecto 1 Month, 4.4 - 9.9lbs Bravecto 1 Month, 9.9 - 22lbs B…" at bounding box center [514, 185] width 274 height 39
click at [377, 166] on select "Select a product Bravecto 1 Month, 4.4 - 9.9lbs Bravecto 1 Month, 9.9 - 22lbs B…" at bounding box center [514, 185] width 274 height 39
click at [486, 294] on div "Please select a product category. Select a product category [MEDICAL_DATA] Anti…" at bounding box center [514, 251] width 274 height 573
click at [493, 177] on select "Select a product Bravecto 1 Month, 4.4 - 9.9lbs Bravecto 1 Month, 9.9 - 22lbs B…" at bounding box center [514, 185] width 274 height 39
select select ""1348695171700984260__LOOKUP__1716989954468x425654313324005800""
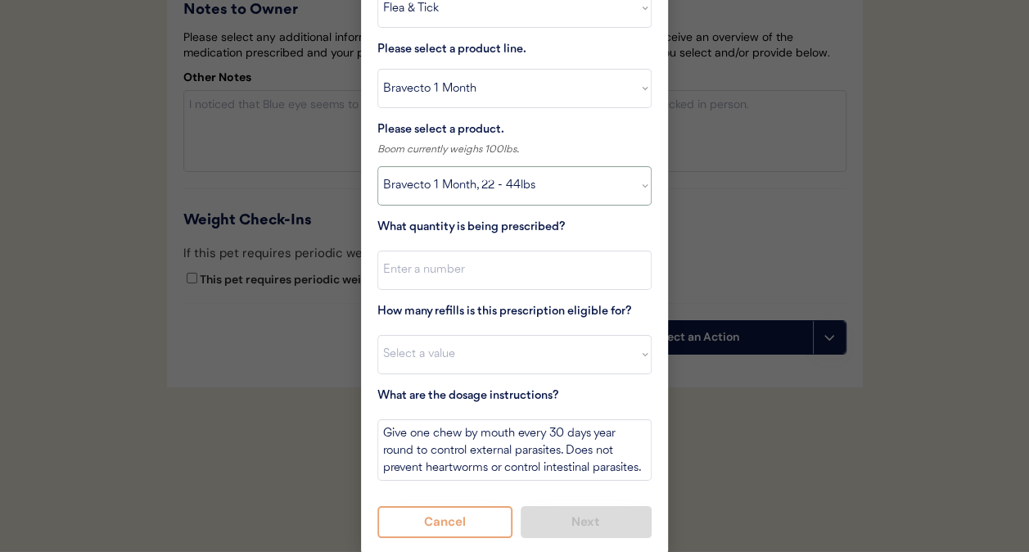
click at [377, 166] on select "Select a product Bravecto 1 Month, 4.4 - 9.9lbs Bravecto 1 Month, 9.9 - 22lbs B…" at bounding box center [514, 185] width 274 height 39
click at [474, 264] on input "input" at bounding box center [514, 269] width 274 height 39
type input "1"
click at [464, 356] on select "Select a value 0 1 2 3 4 5 6 7 8 9 10 11" at bounding box center [514, 354] width 274 height 39
select select "11"
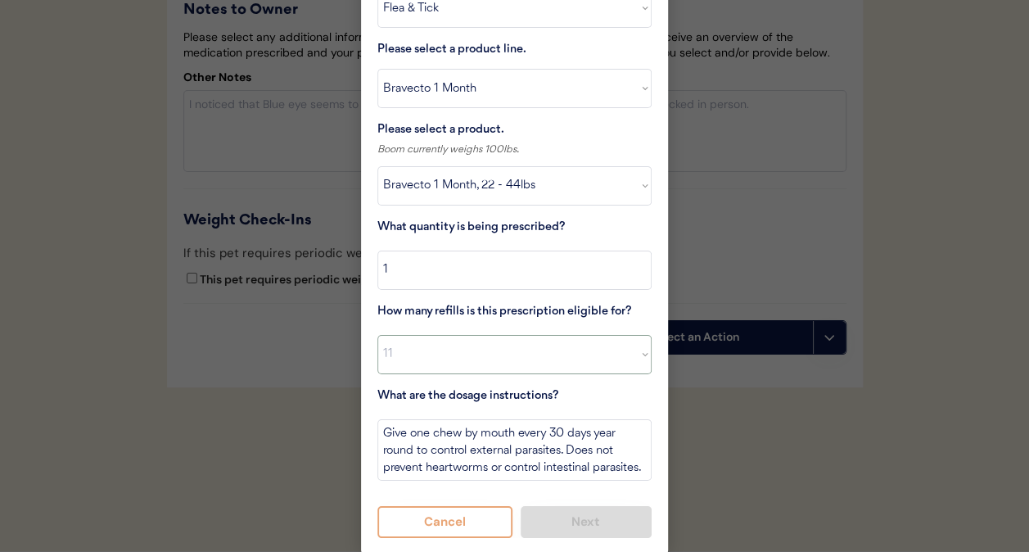
click at [377, 335] on select "Select a value 0 1 2 3 4 5 6 7 8 9 10 11" at bounding box center [514, 354] width 274 height 39
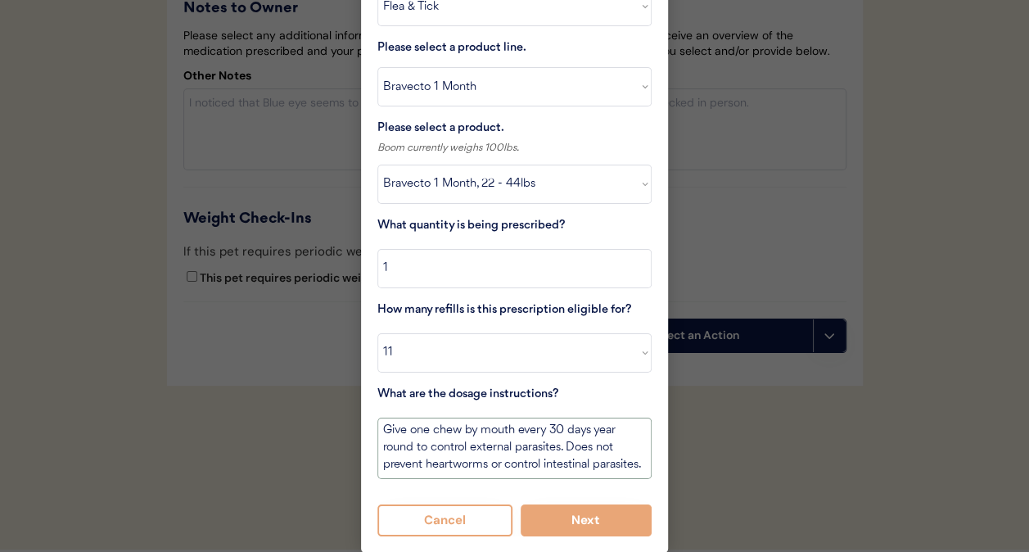
drag, startPoint x: 381, startPoint y: 429, endPoint x: 655, endPoint y: 593, distance: 319.0
paste textarea "Give with Bravecto 22-44 lbs chew to achieve accurate dosing"
click at [456, 444] on textarea "Give one chew by mouth every 30 days year round to control external parasites. …" at bounding box center [514, 447] width 274 height 61
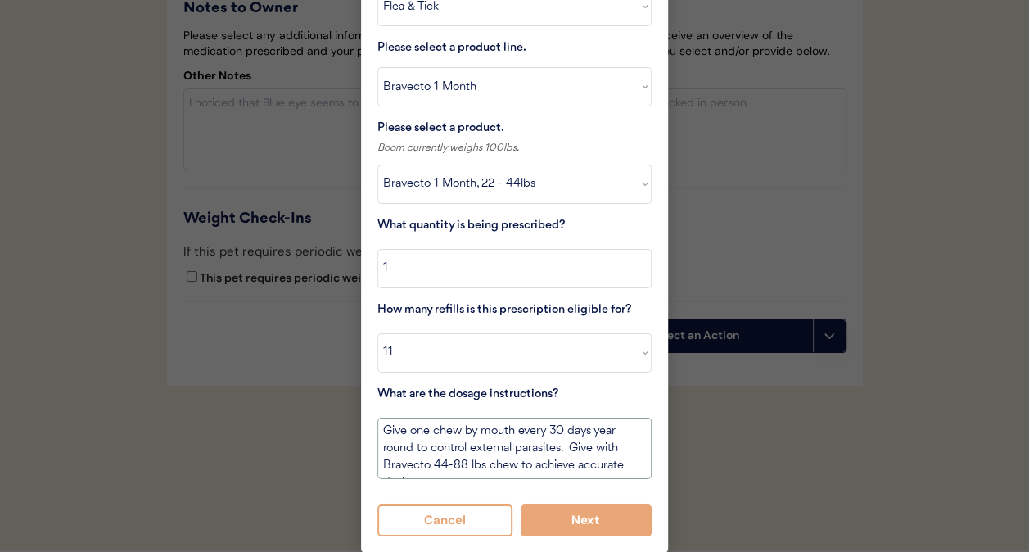
scroll to position [0, 0]
type textarea "Give one chew by mouth every 30 days year round to control external parasites. …"
click at [592, 513] on button "Next" at bounding box center [586, 520] width 132 height 32
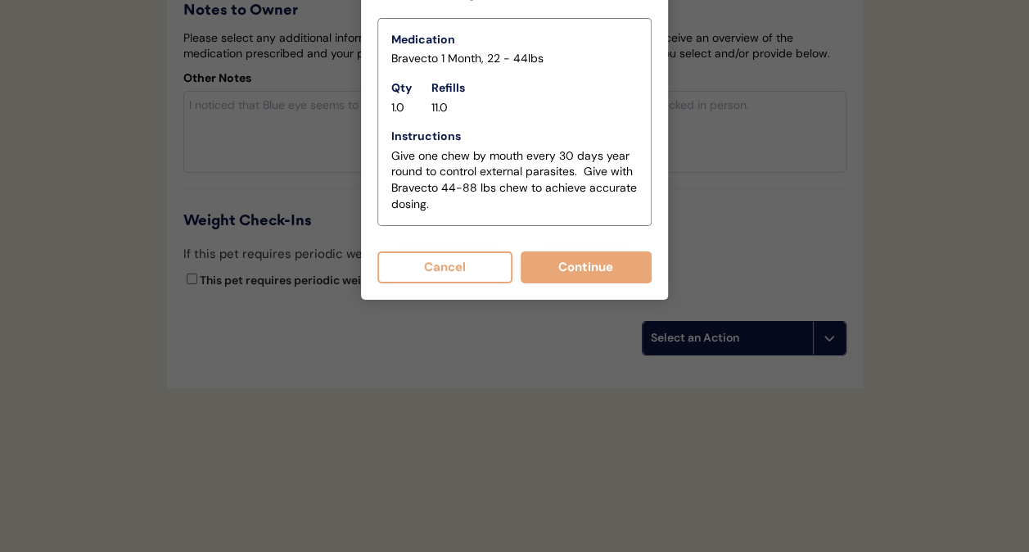
click at [543, 281] on div "Create Prescription Please select a product category. Select a product category…" at bounding box center [514, 106] width 307 height 388
click at [556, 268] on button "Continue" at bounding box center [586, 267] width 132 height 32
select select ""PLACEHOLDER_1427118222253""
type textarea "Give one chew by mouth every 30 days year round to control external parasites. …"
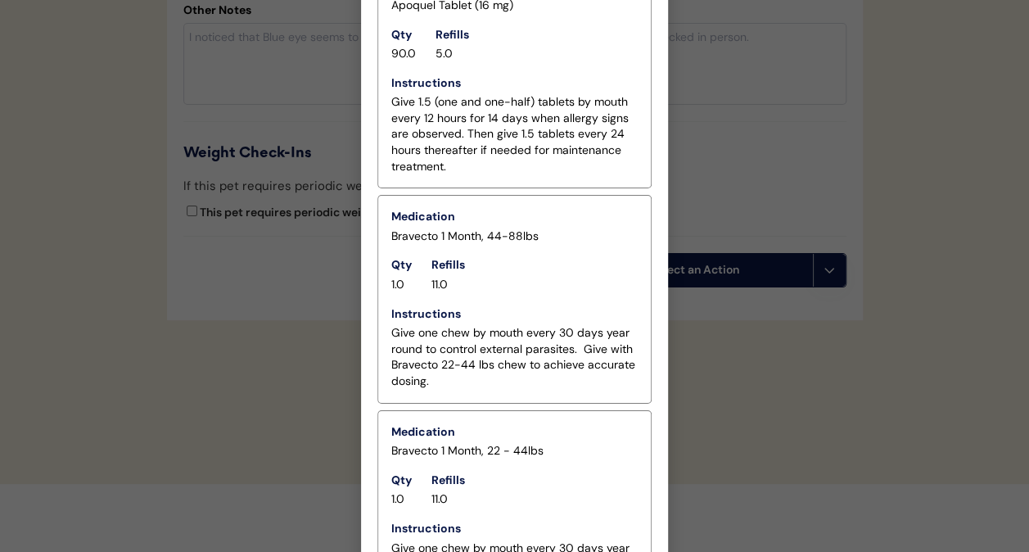
scroll to position [3001, 0]
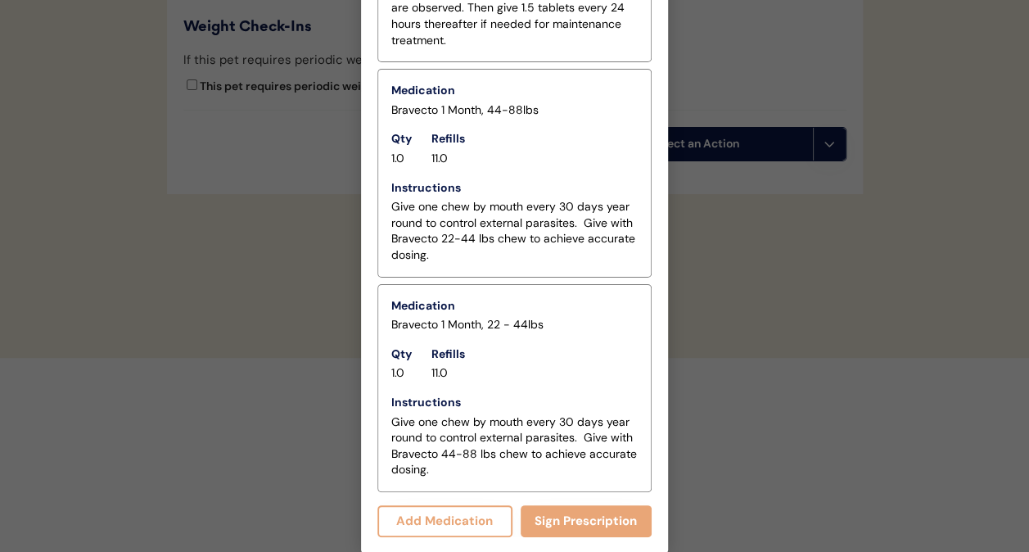
click at [488, 522] on button "Add Medication" at bounding box center [444, 521] width 135 height 32
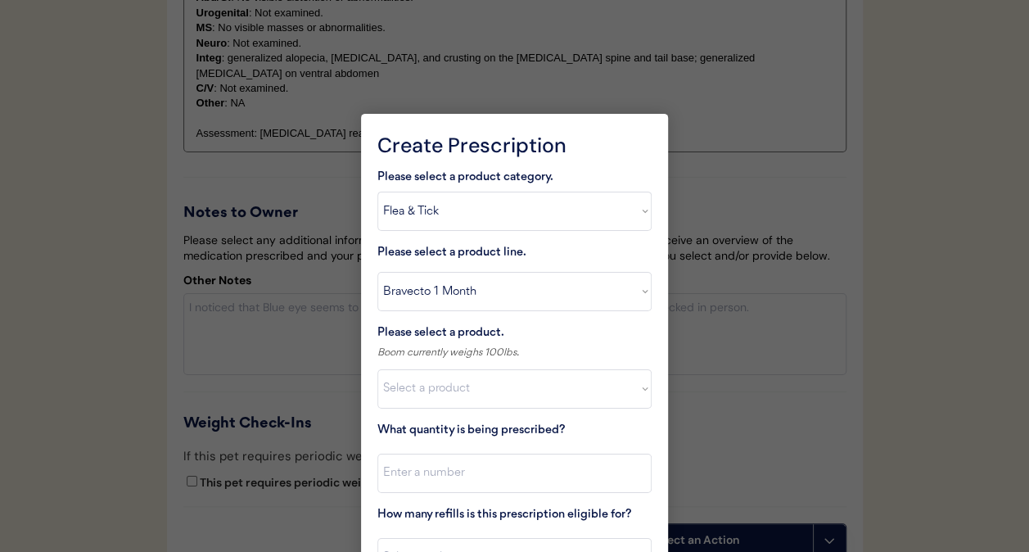
scroll to position [2602, 0]
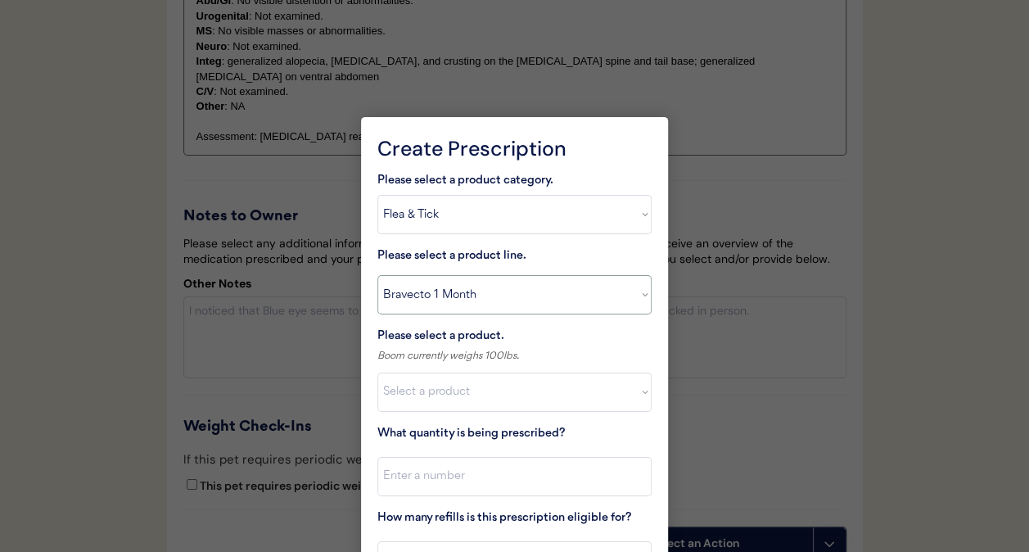
click at [499, 292] on select "Select a product line Advantix II Bravecto 1 Month Bravecto 1 Month (3 Month) B…" at bounding box center [514, 294] width 274 height 39
click at [588, 342] on div "Please select a product." at bounding box center [514, 336] width 274 height 20
click at [524, 209] on select "Select a product category [MEDICAL_DATA] Antibiotics Anxiety Combo [MEDICAL_DAT…" at bounding box center [514, 214] width 274 height 39
select select ""[MEDICAL_DATA]""
click at [377, 195] on select "Select a product category [MEDICAL_DATA] Antibiotics Anxiety Combo [MEDICAL_DAT…" at bounding box center [514, 214] width 274 height 39
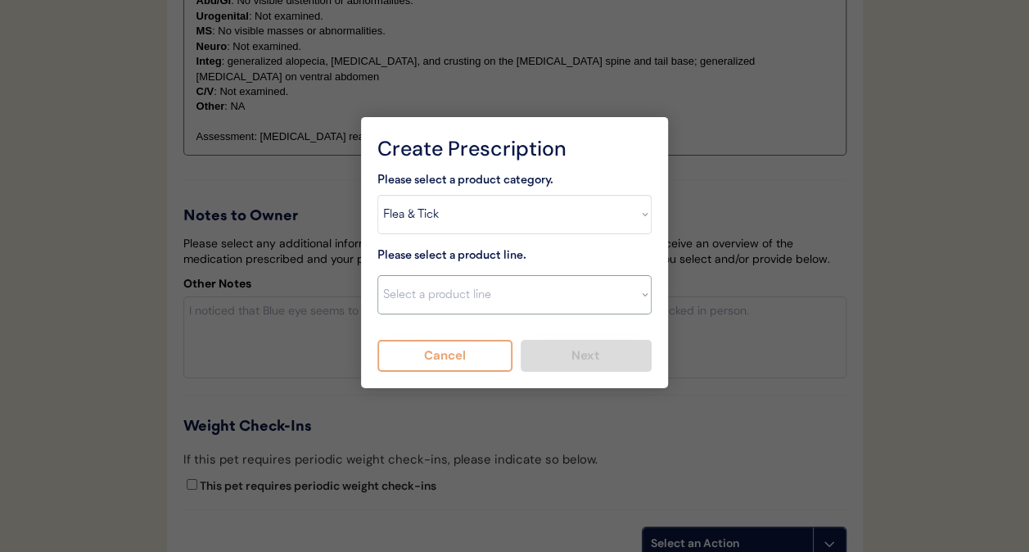
click at [411, 283] on select "Select a product line Apoquel Chewable Tablet Apoquel Tablet [MEDICAL_DATA] Der…" at bounding box center [514, 294] width 274 height 39
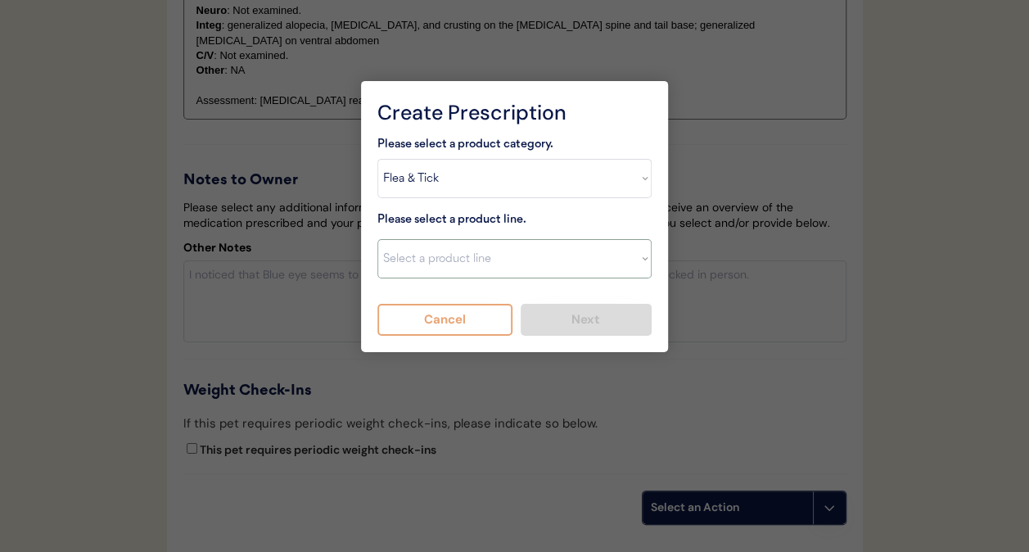
scroll to position [2640, 0]
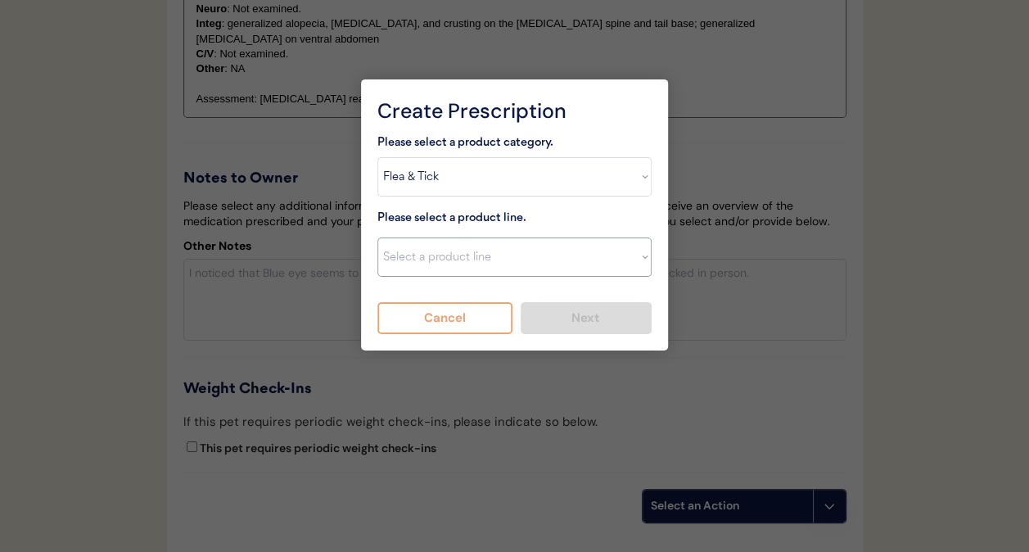
click at [410, 271] on select "Select a product line Apoquel Chewable Tablet Apoquel Tablet [MEDICAL_DATA] Der…" at bounding box center [514, 256] width 274 height 39
select select ""[MEDICAL_DATA]""
click at [377, 237] on select "Select a product line Apoquel Chewable Tablet Apoquel Tablet [MEDICAL_DATA] Der…" at bounding box center [514, 256] width 274 height 39
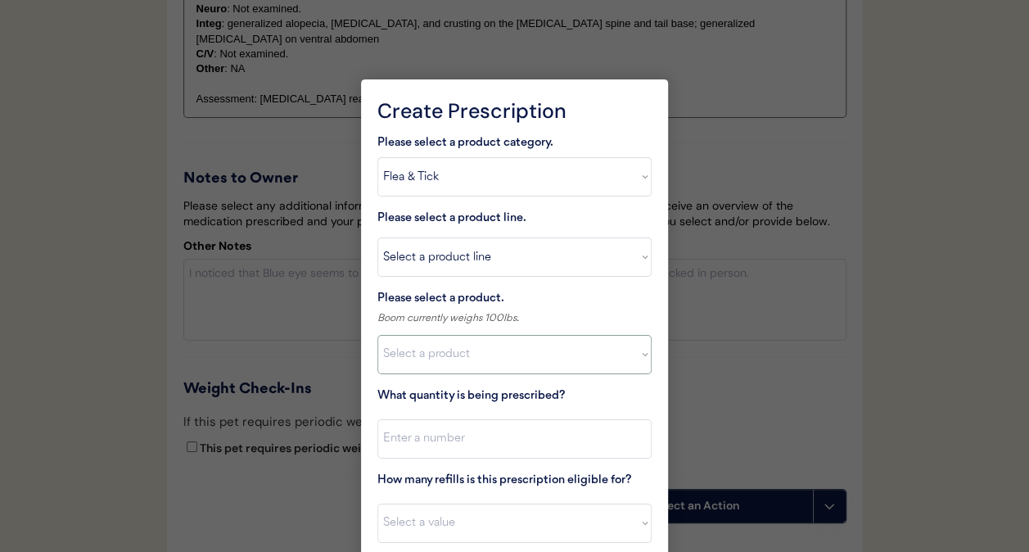
click at [512, 360] on select "Select a product [MEDICAL_DATA] Tablet (10mg) [MEDICAL_DATA] Tablet (20mg) [MED…" at bounding box center [514, 354] width 274 height 39
select select ""1348695171700984260__LOOKUP__1720044701991x344152750739606460""
click at [377, 335] on select "Select a product [MEDICAL_DATA] Tablet (10mg) [MEDICAL_DATA] Tablet (20mg) [MED…" at bounding box center [514, 354] width 274 height 39
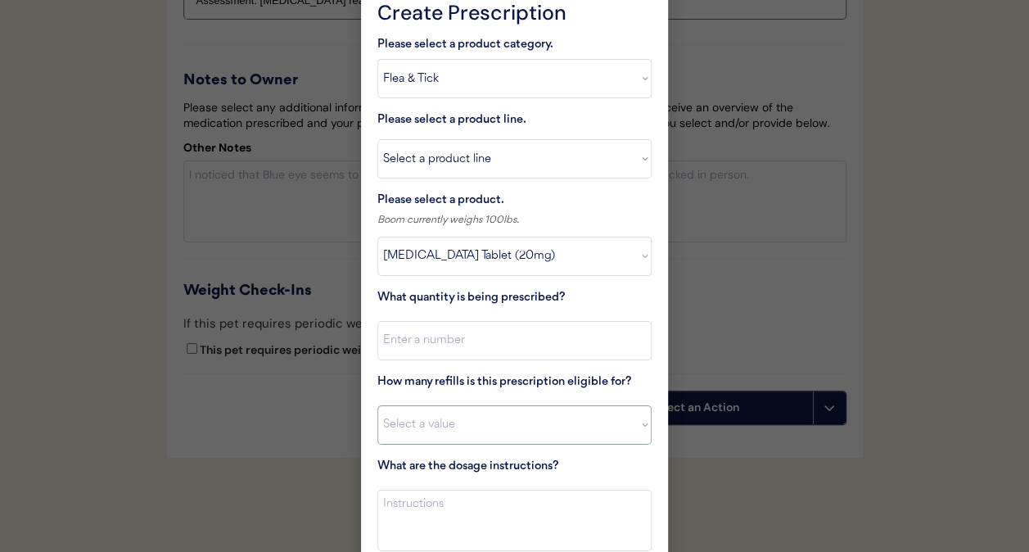
scroll to position [2741, 0]
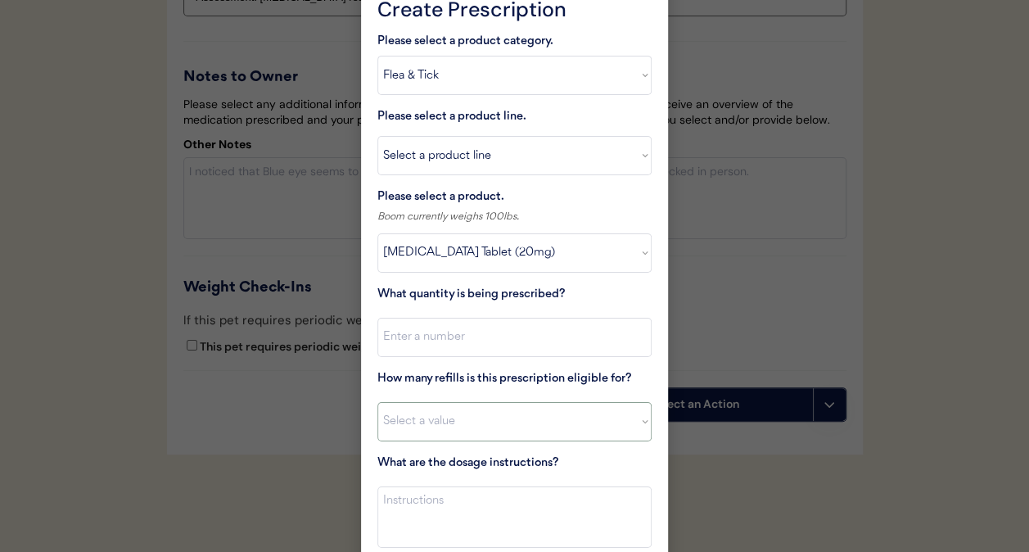
click at [475, 409] on select "Select a value 0 1 2 3 4 5 6 7 8 9 10 11" at bounding box center [514, 421] width 274 height 39
select select "0"
click at [377, 402] on select "Select a value 0 1 2 3 4 5 6 7 8 9 10 11" at bounding box center [514, 421] width 274 height 39
click at [472, 350] on input "input" at bounding box center [514, 336] width 274 height 39
click at [483, 496] on textarea at bounding box center [514, 516] width 274 height 61
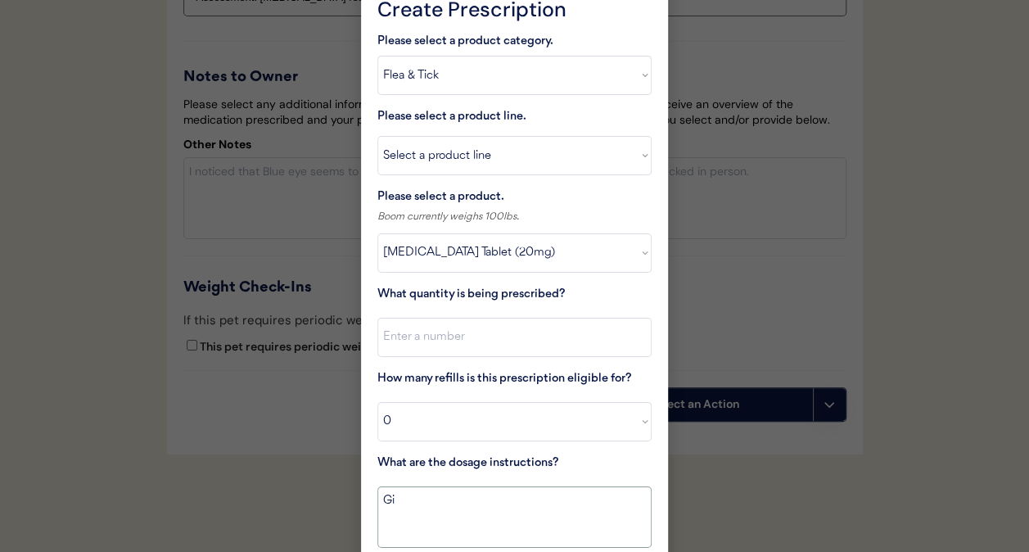
click at [483, 496] on textarea "Gi" at bounding box center [514, 516] width 274 height 61
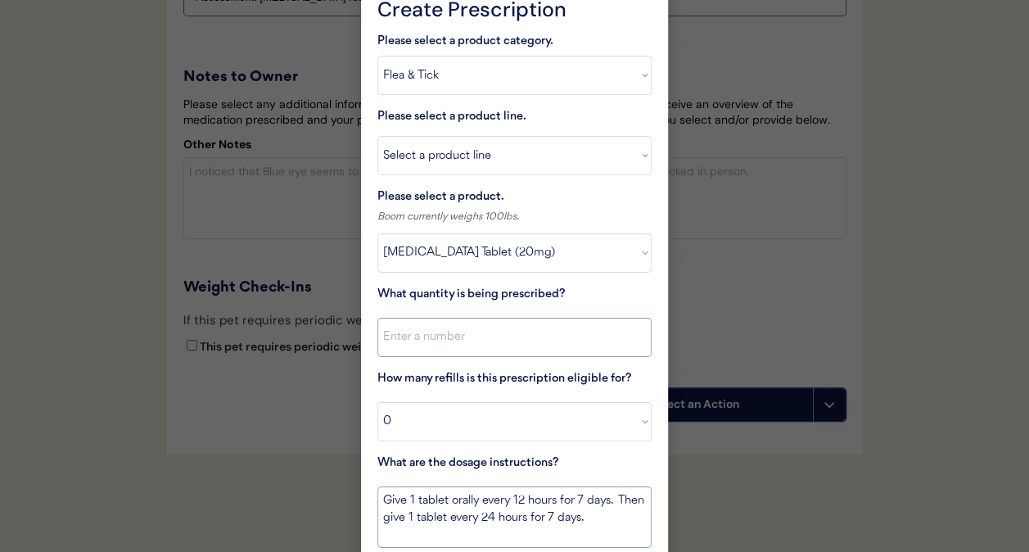
type textarea "Give 1 tablet orally every 12 hours for 7 days. Then give 1 tablet every 24 hou…"
click at [464, 329] on input "input" at bounding box center [514, 336] width 274 height 39
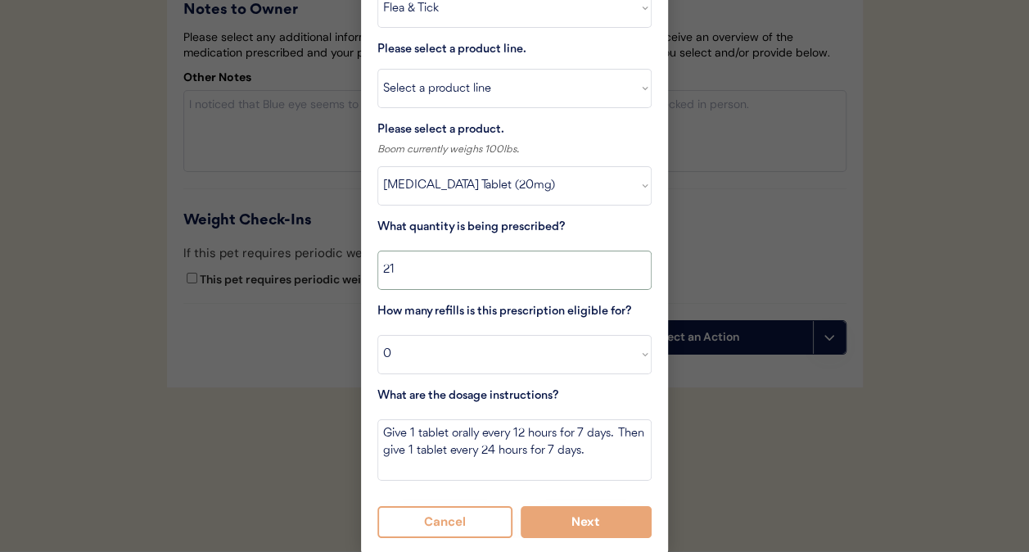
scroll to position [2810, 0]
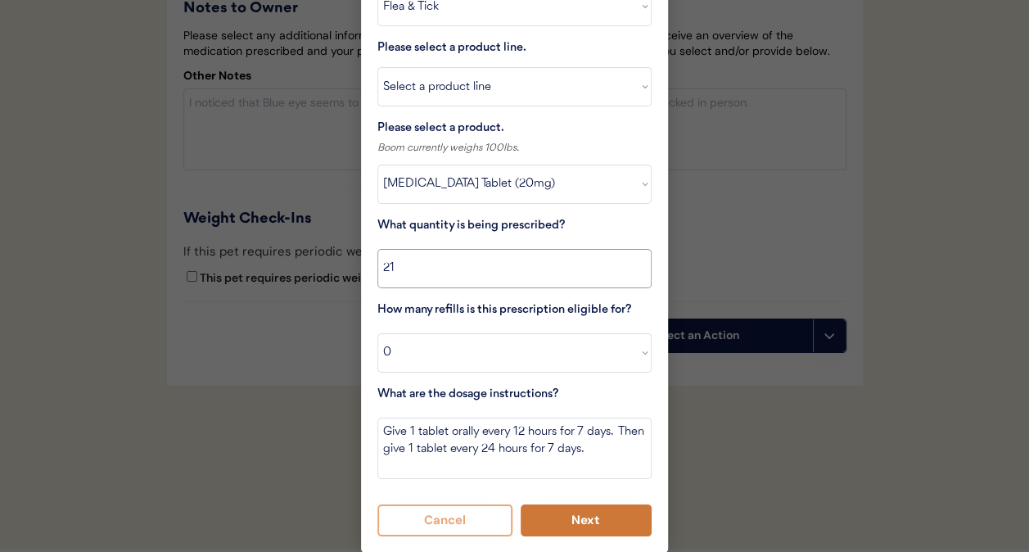
type input "21"
click at [591, 511] on button "Next" at bounding box center [586, 520] width 132 height 32
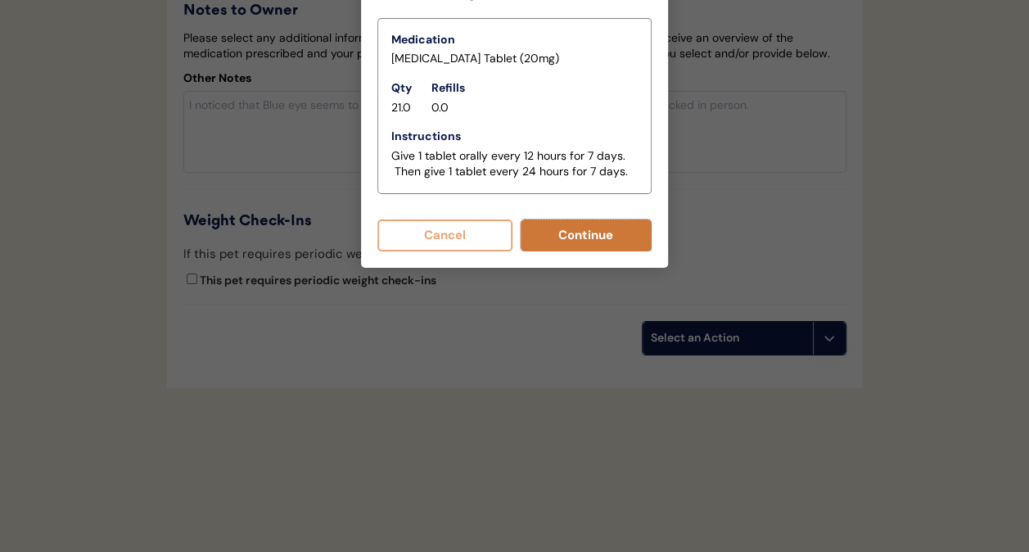
click at [556, 239] on button "Continue" at bounding box center [586, 235] width 132 height 32
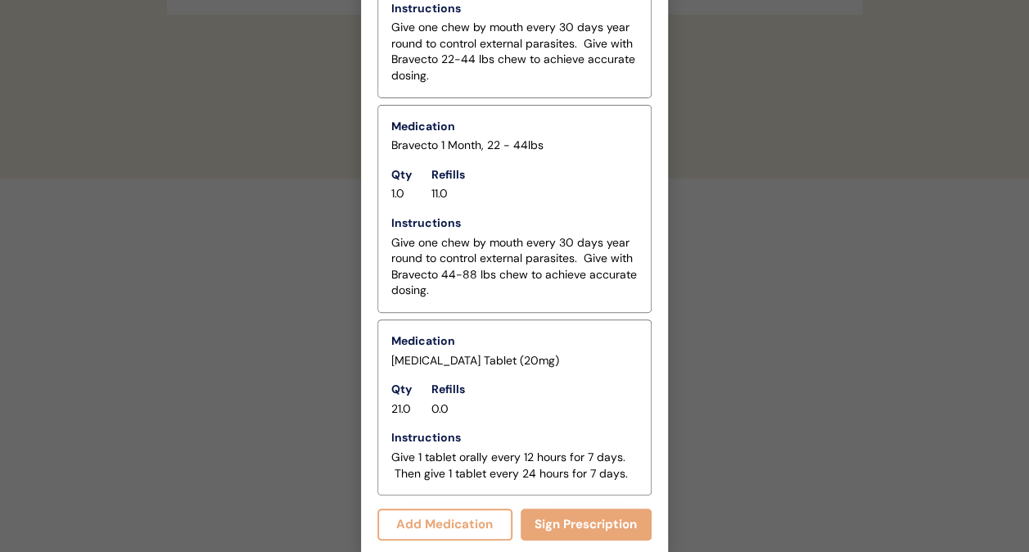
scroll to position [3183, 0]
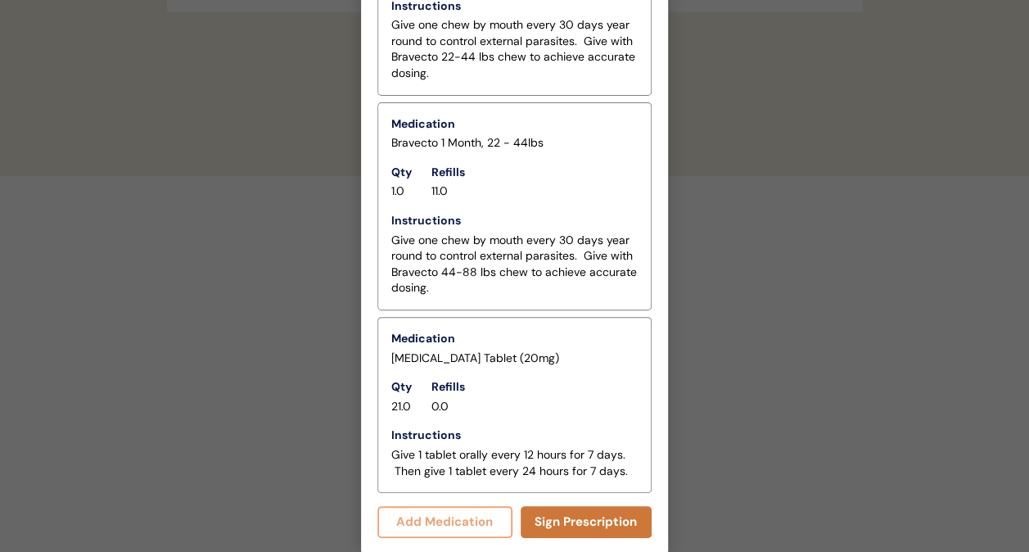
click at [597, 517] on button "Sign Prescription" at bounding box center [586, 522] width 132 height 32
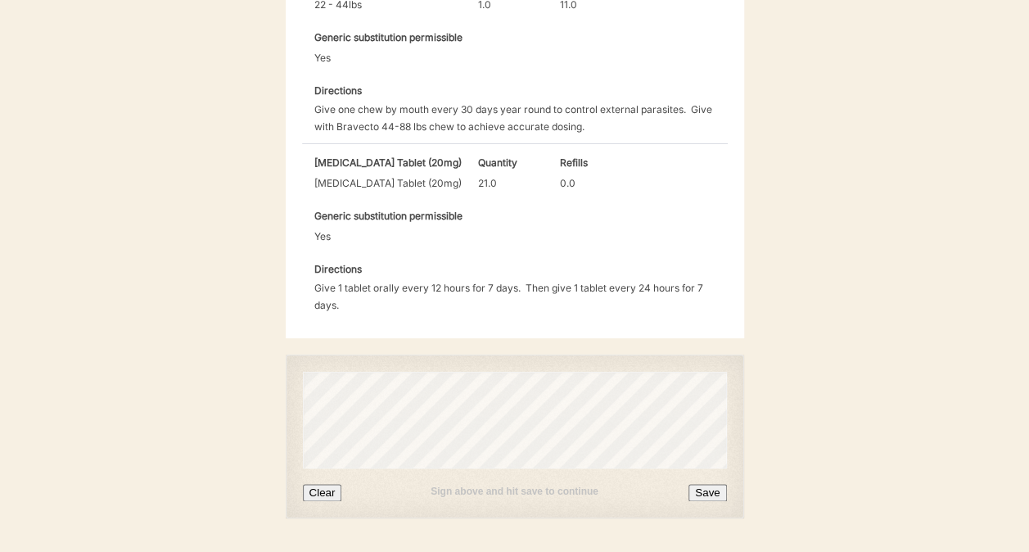
scroll to position [988, 0]
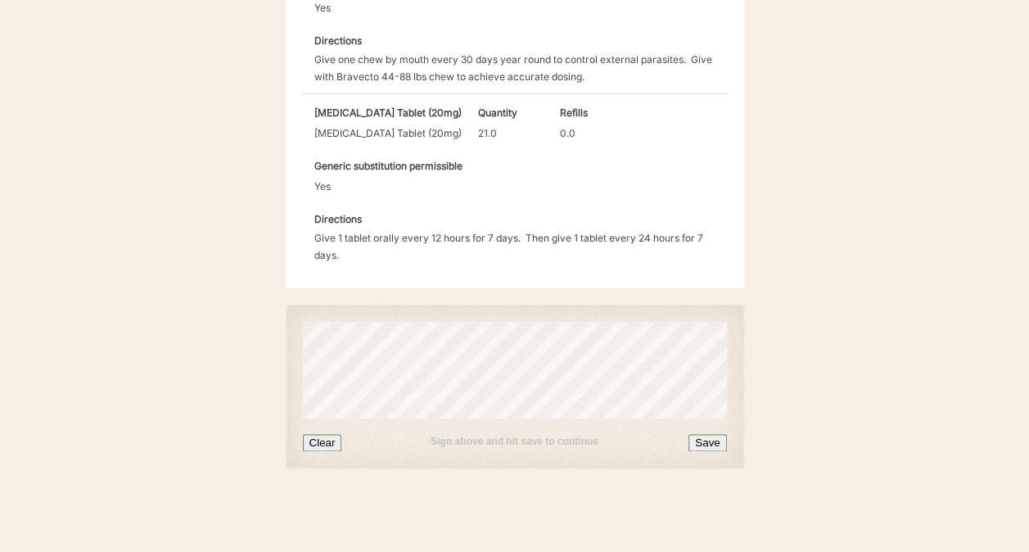
click at [326, 441] on button "Clear" at bounding box center [322, 442] width 39 height 17
click at [720, 444] on button "Save" at bounding box center [707, 442] width 38 height 17
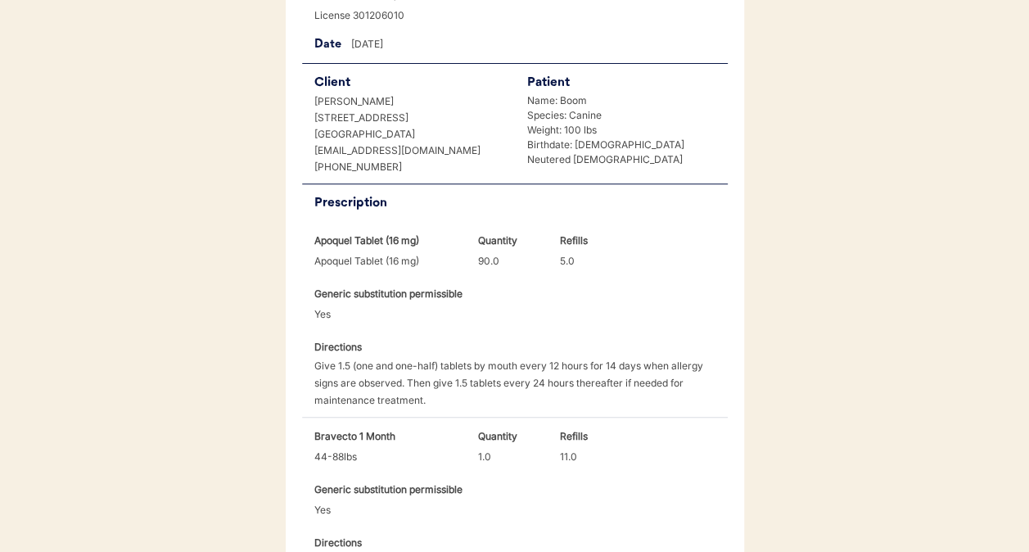
scroll to position [0, 0]
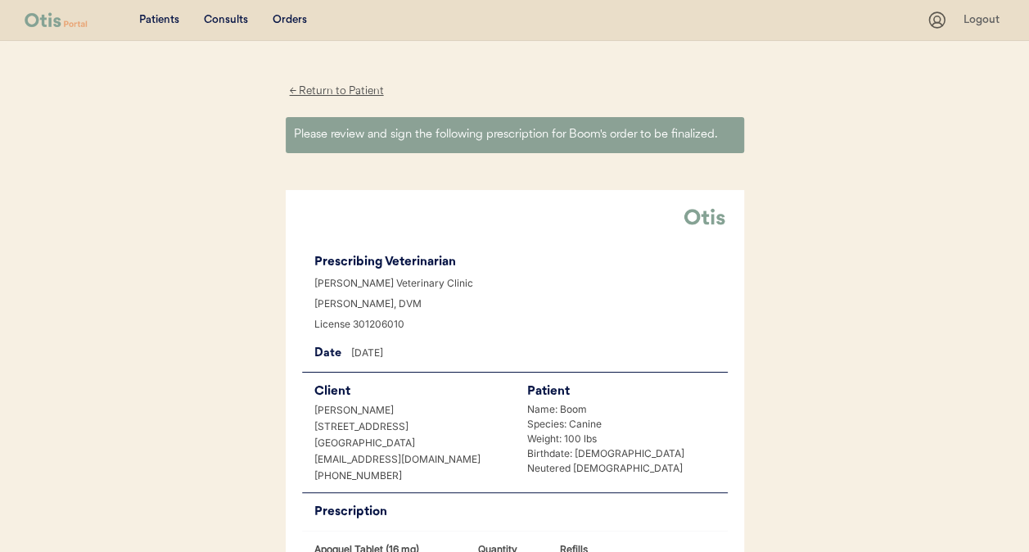
click at [361, 91] on div "← Return to Patient" at bounding box center [337, 91] width 102 height 19
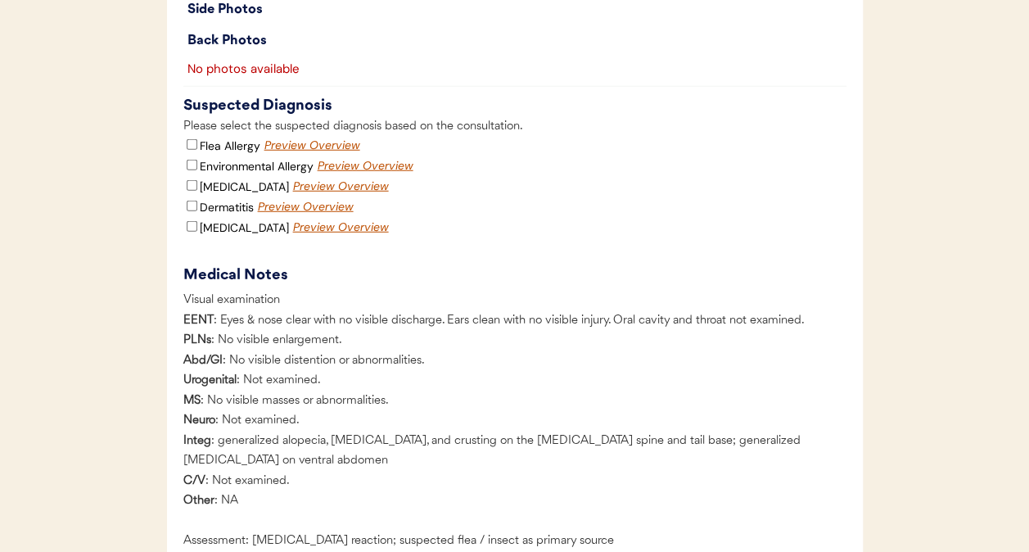
scroll to position [2168, 0]
